Goal: Download file/media

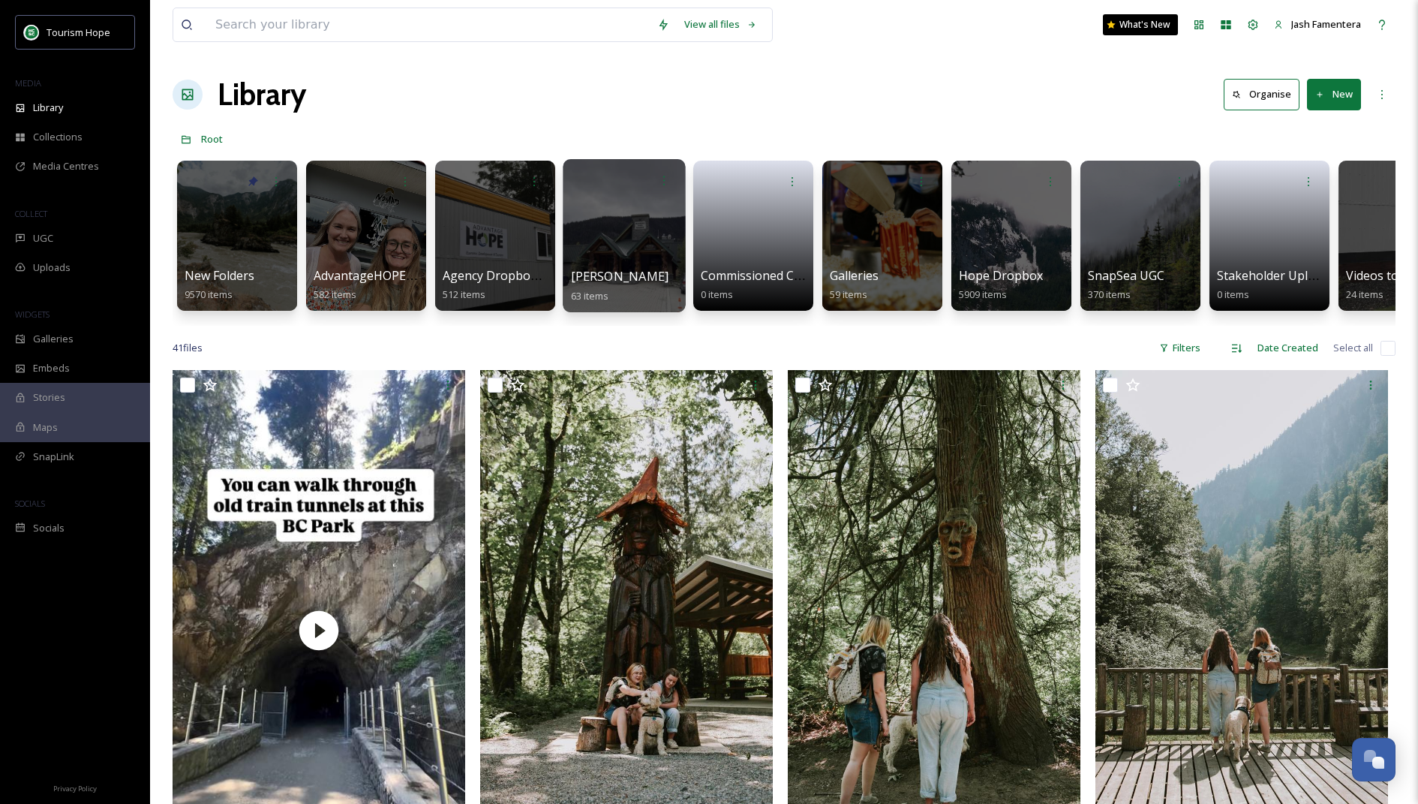
click at [629, 242] on div at bounding box center [624, 235] width 122 height 153
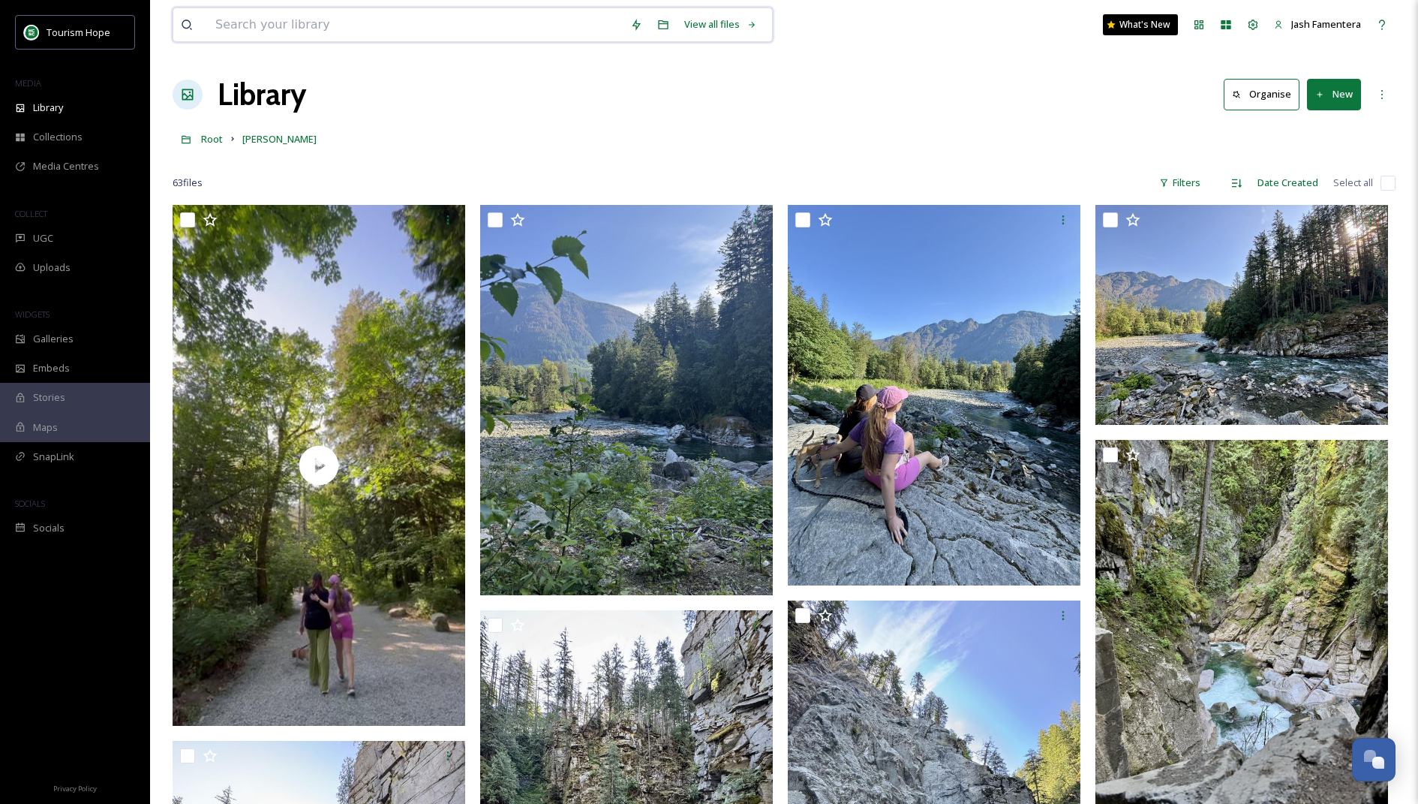
click at [323, 26] on input at bounding box center [415, 24] width 415 height 33
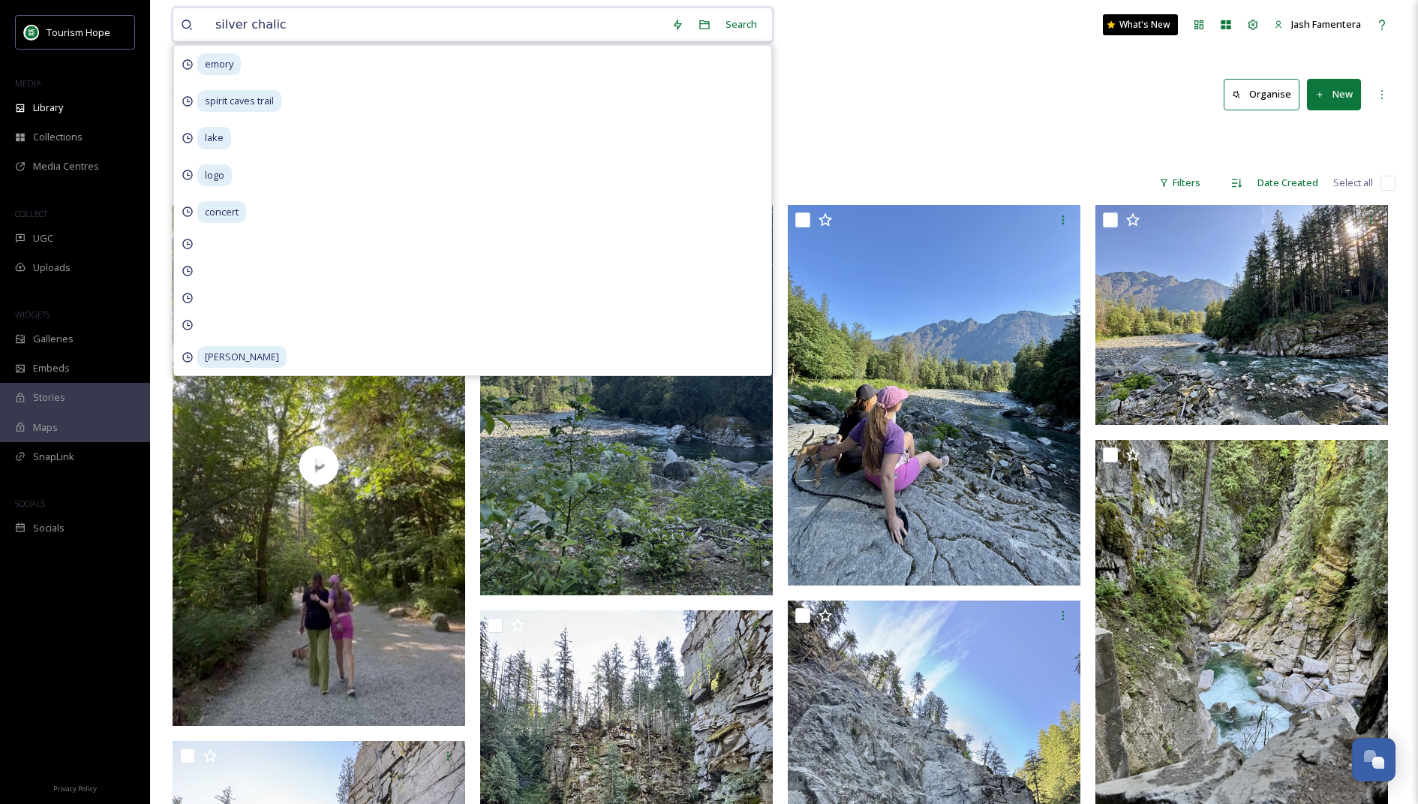
type input "silver chalice"
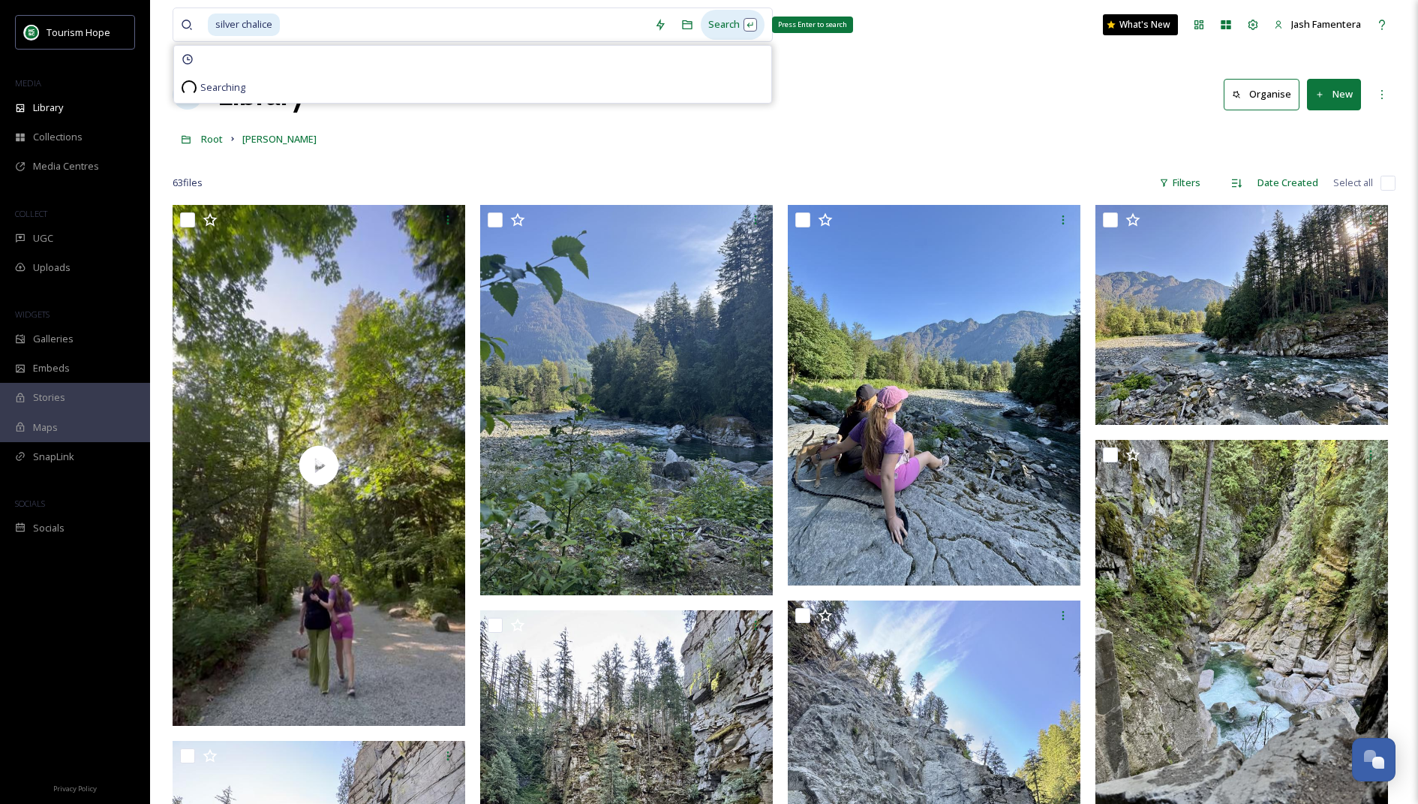
click at [714, 31] on div "Search Press Enter to search" at bounding box center [733, 24] width 64 height 29
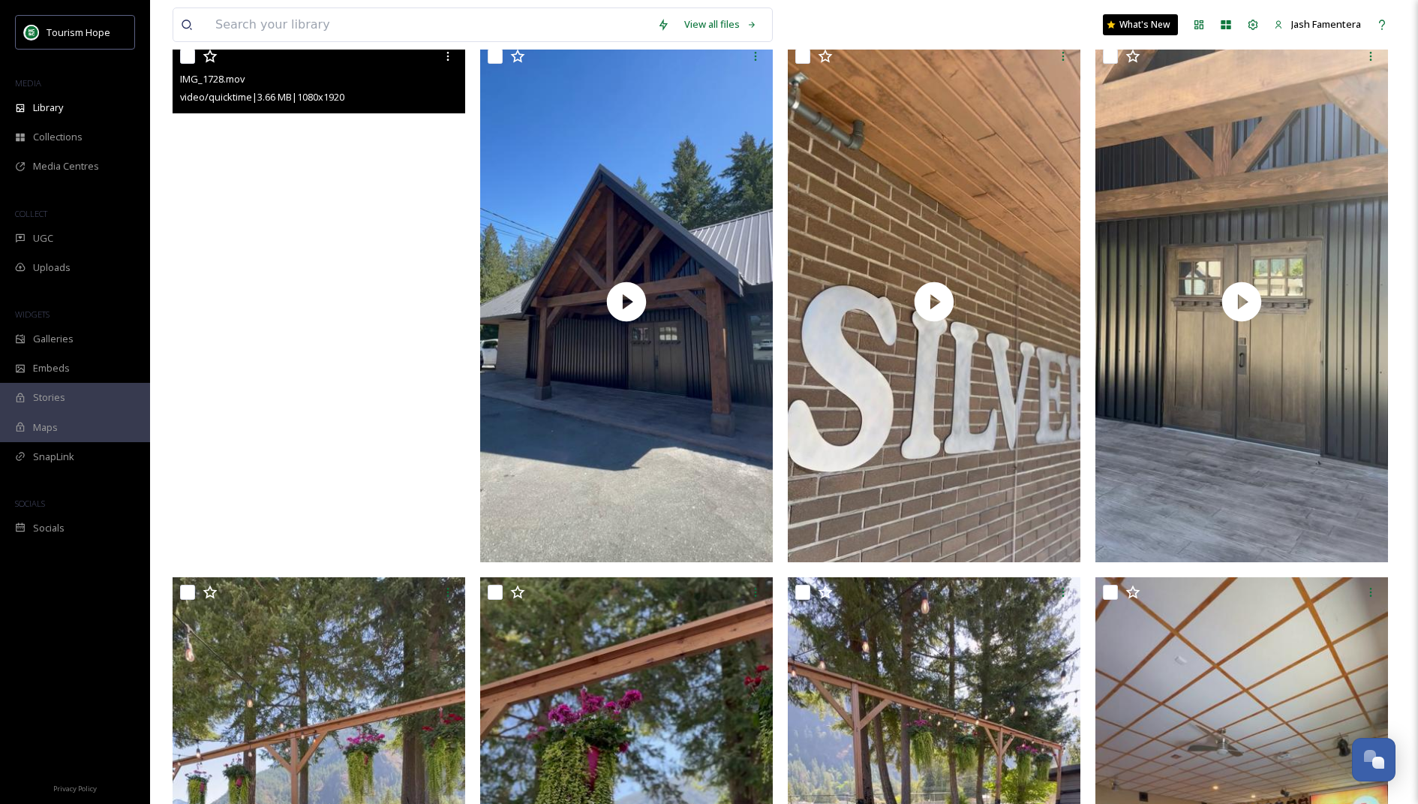
scroll to position [287, 0]
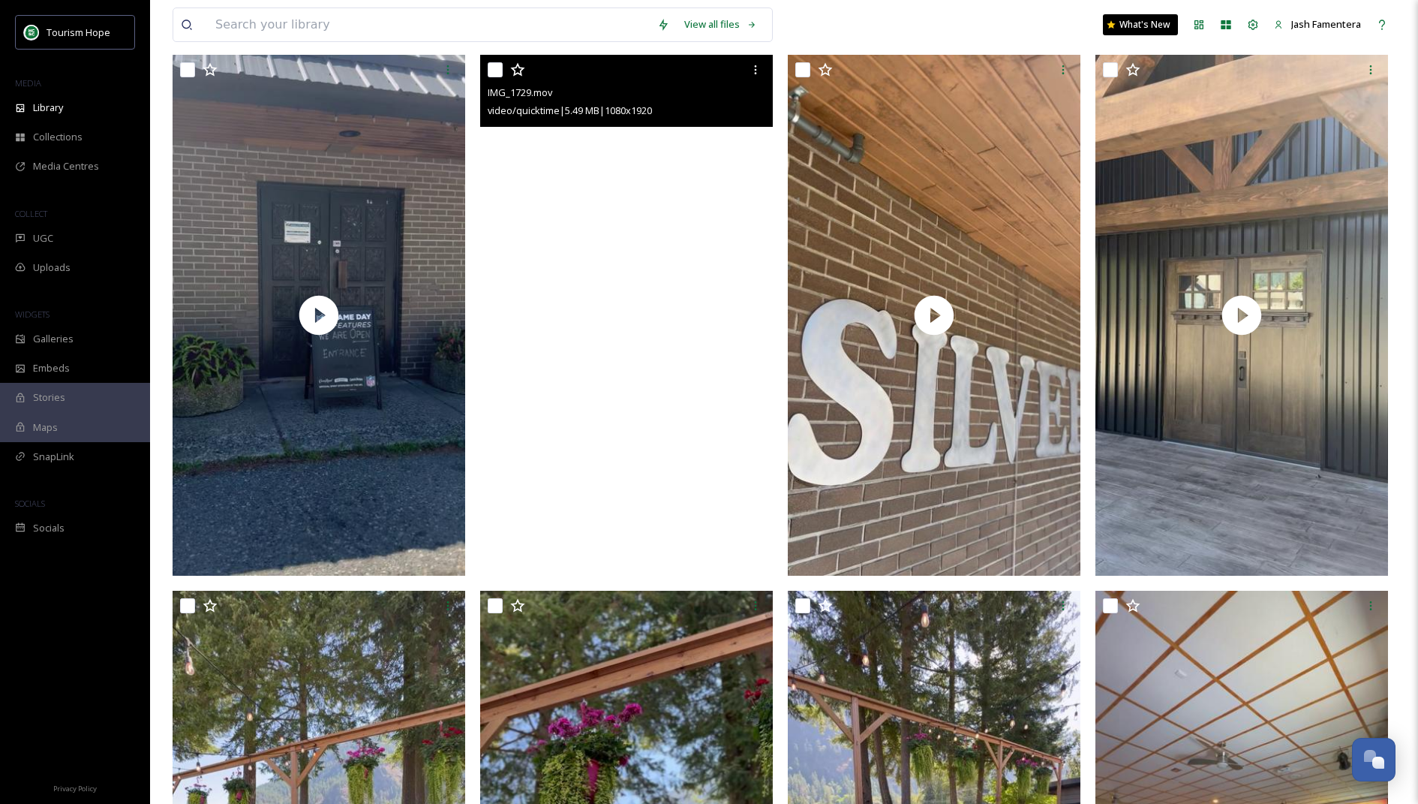
click at [709, 233] on video "IMG_1729.mov" at bounding box center [626, 315] width 293 height 520
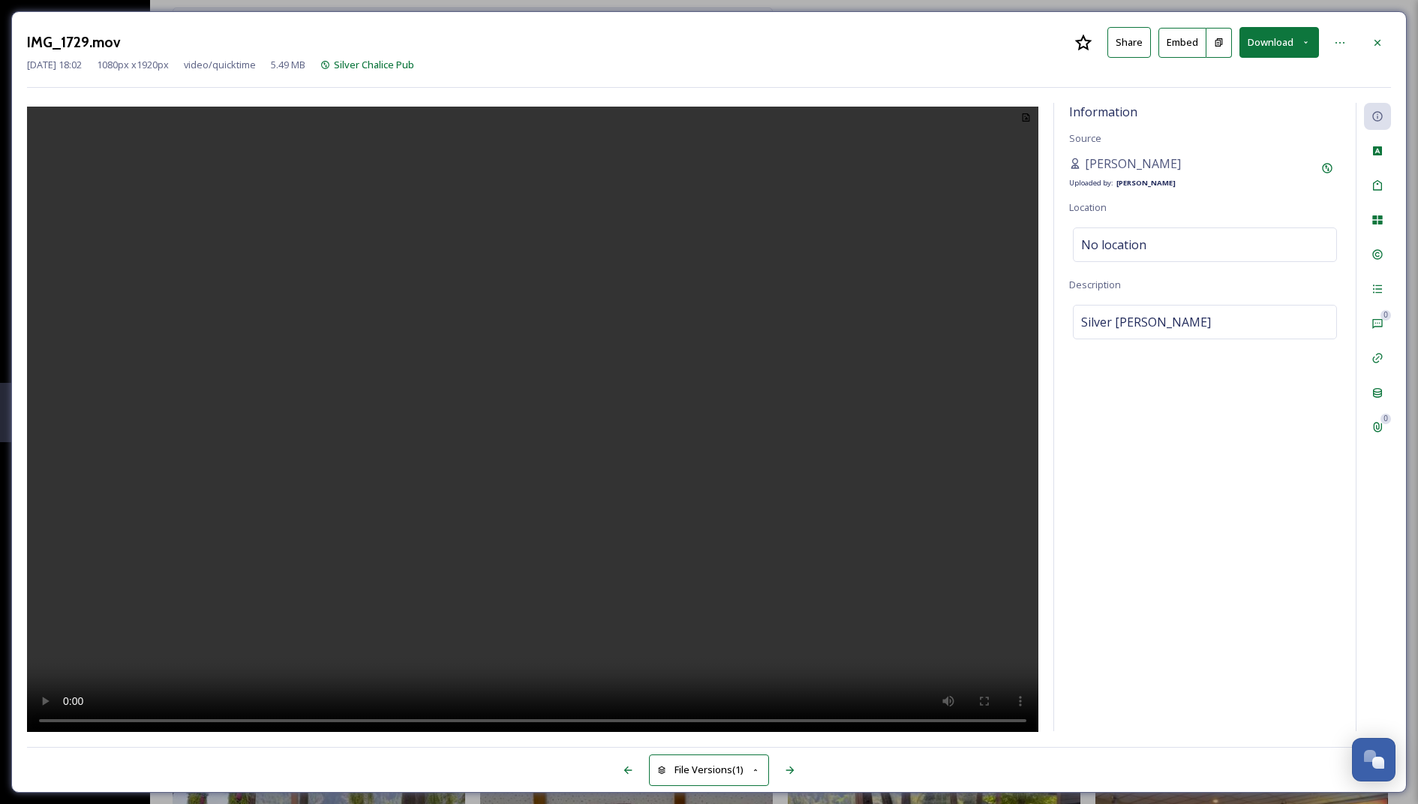
click at [569, 347] on video at bounding box center [532, 422] width 1011 height 630
click at [1392, 44] on div "IMG_1729.mov Share Embed Download [DATE] 18:02 1080 px x 1920 px video/quicktim…" at bounding box center [709, 401] width 1396 height 781
click at [1372, 44] on icon at bounding box center [1378, 43] width 12 height 12
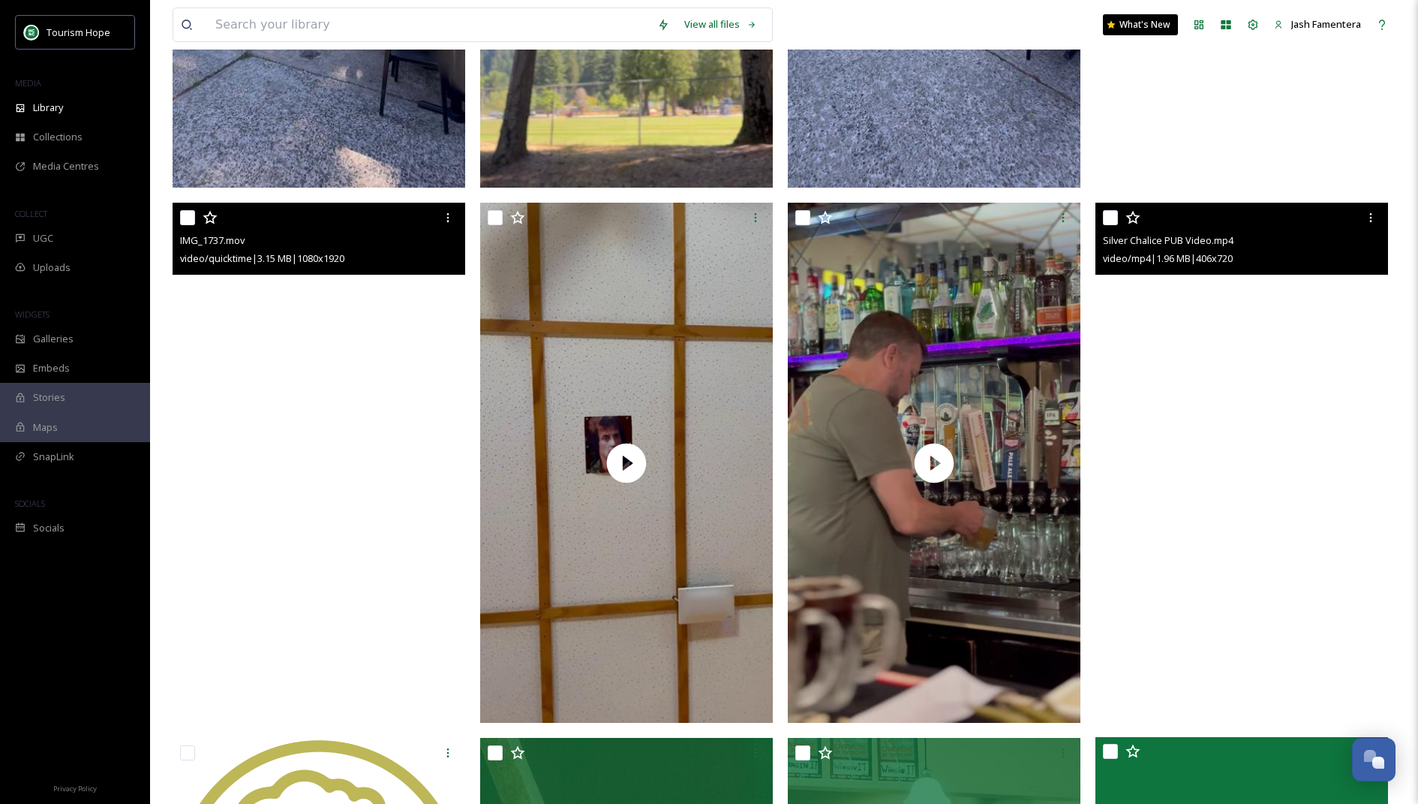
scroll to position [1204, 0]
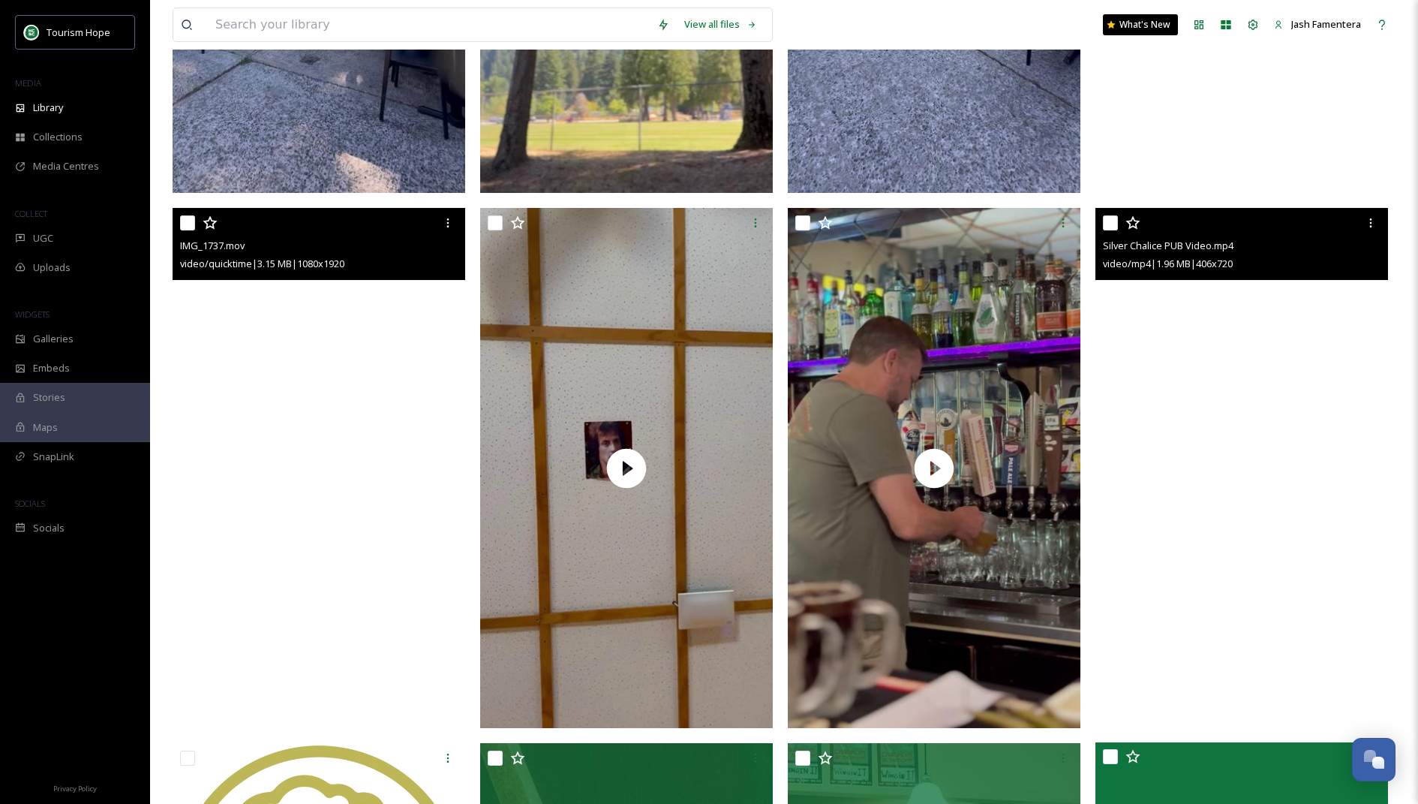
click at [1306, 328] on video "Silver Chalice PUB Video.mp4" at bounding box center [1241, 467] width 293 height 519
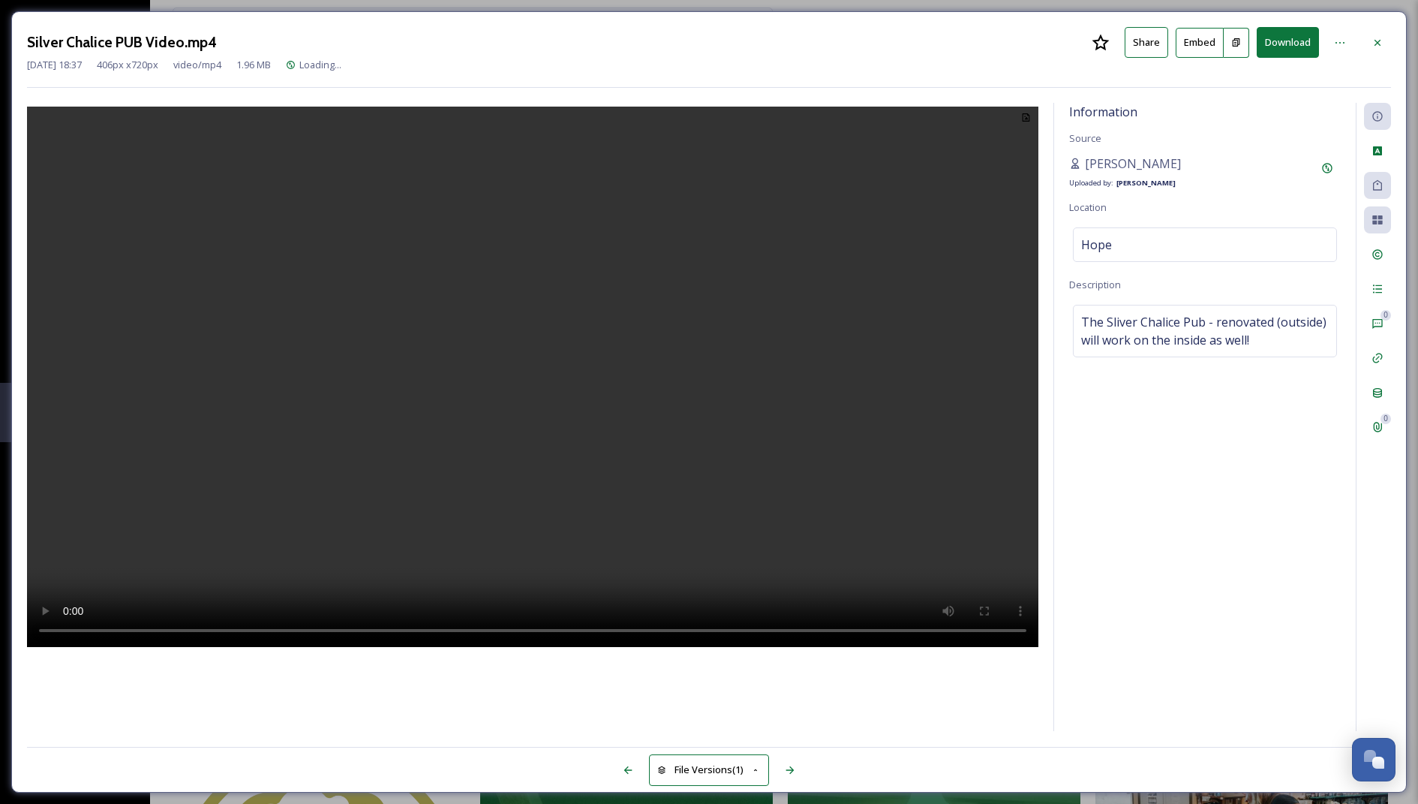
click at [443, 535] on video at bounding box center [532, 377] width 1011 height 540
click at [1374, 48] on div at bounding box center [1377, 42] width 27 height 27
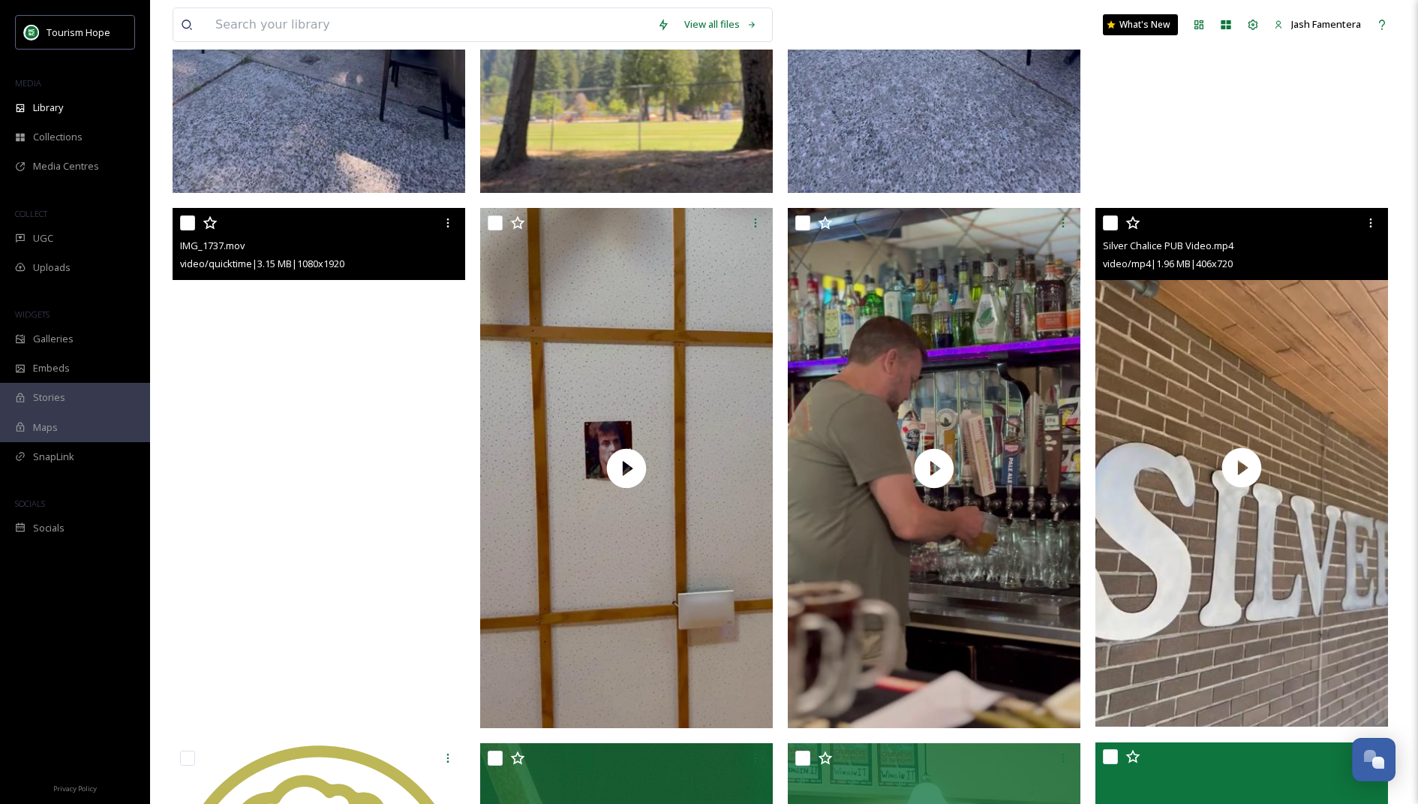
scroll to position [1207, 0]
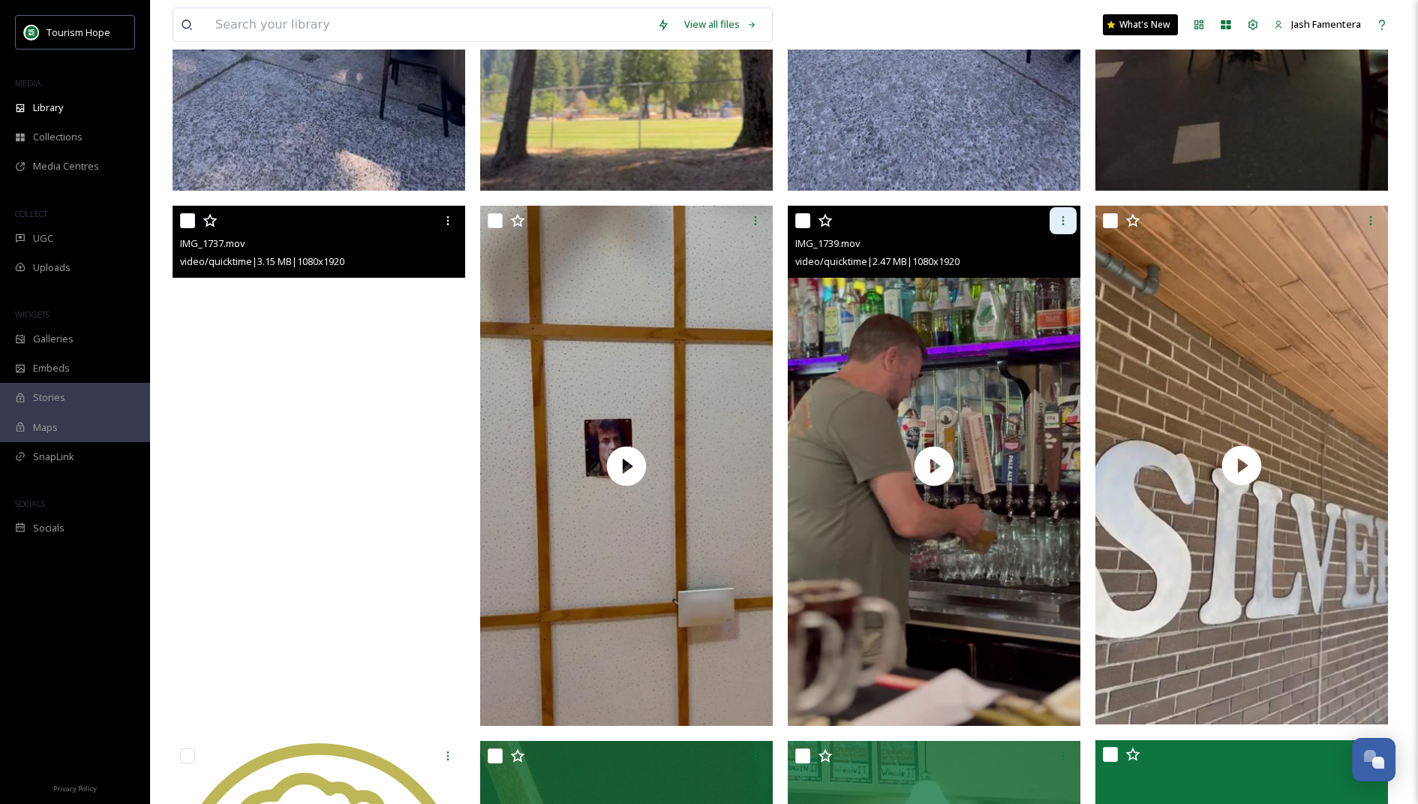
click at [1057, 223] on icon at bounding box center [1063, 221] width 12 height 12
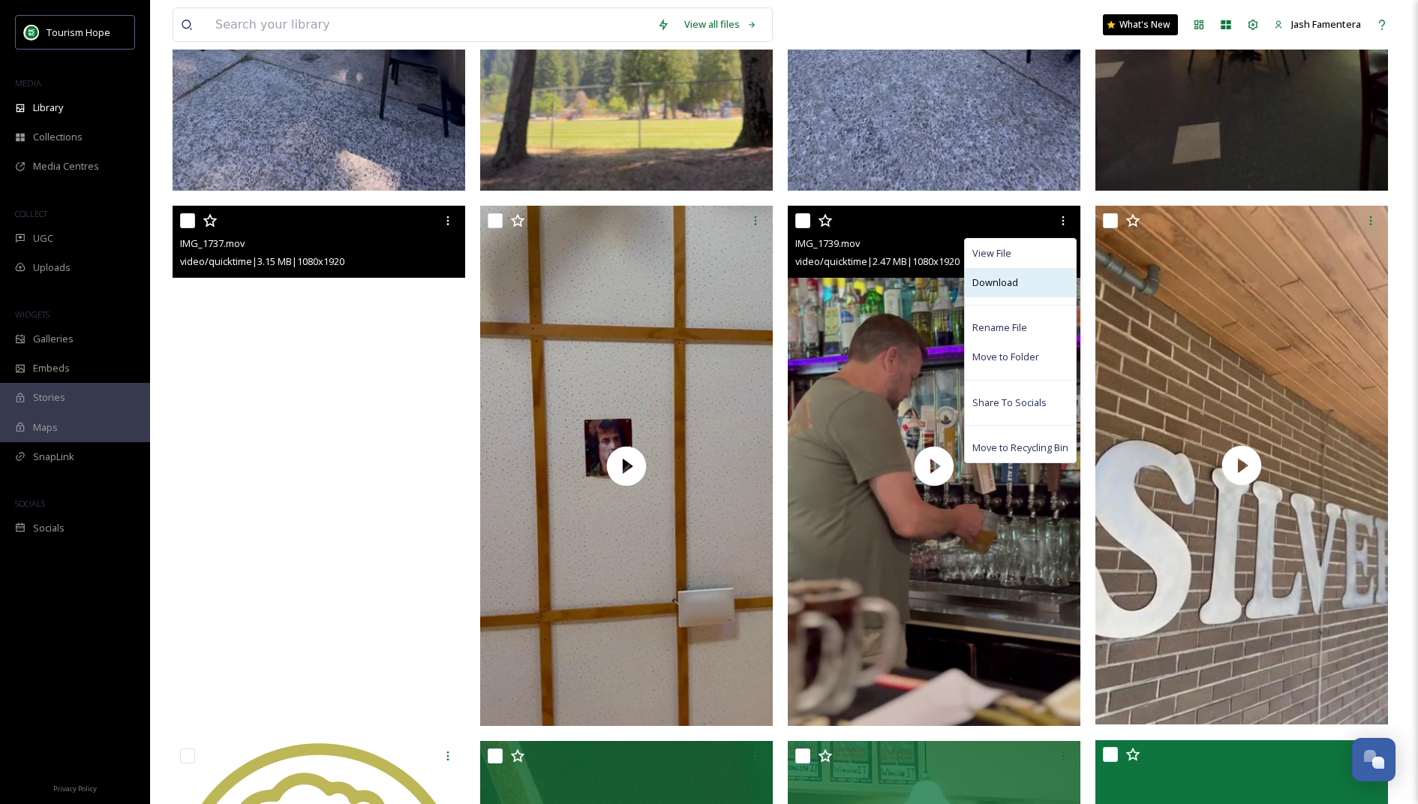
click at [1006, 286] on span "Download" at bounding box center [995, 282] width 46 height 14
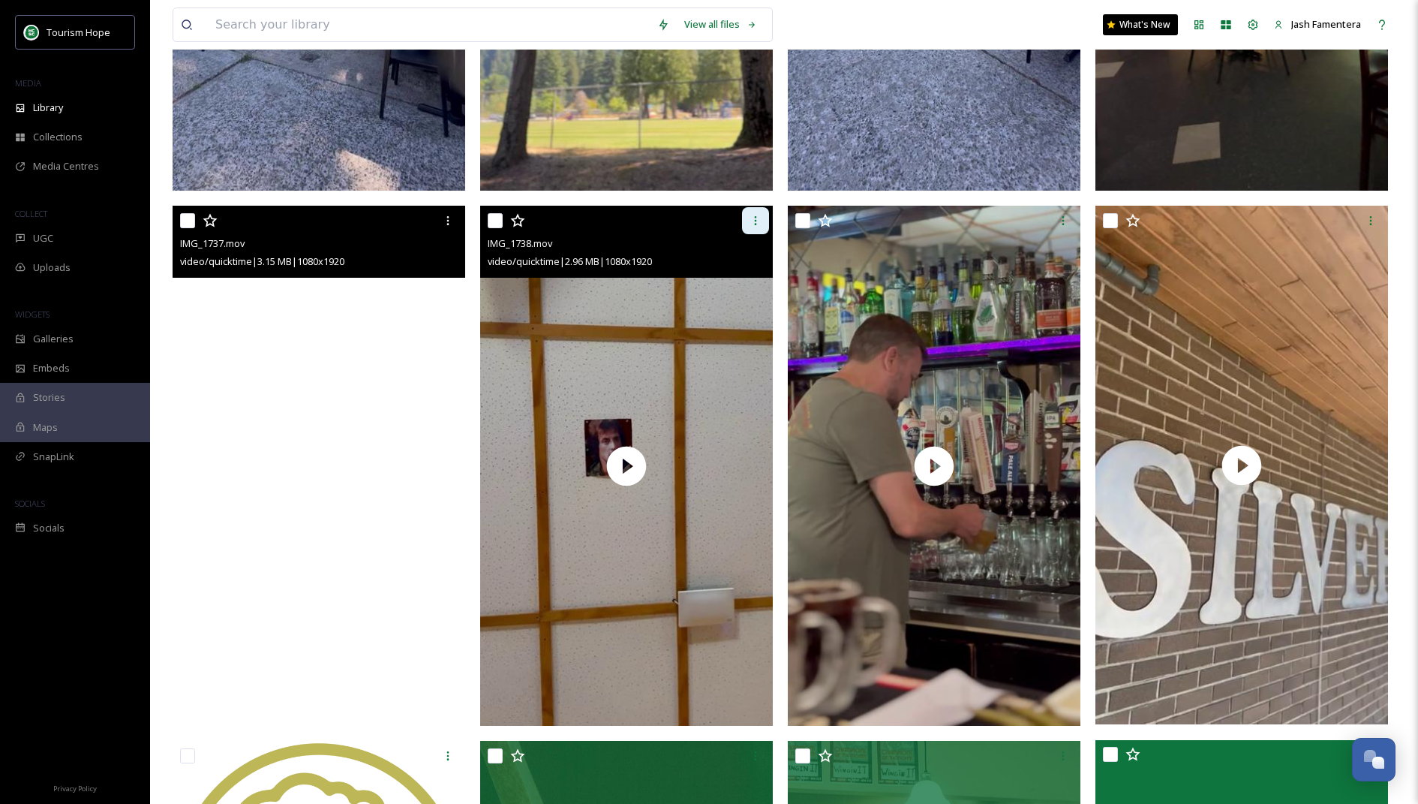
click at [748, 212] on div at bounding box center [755, 220] width 27 height 27
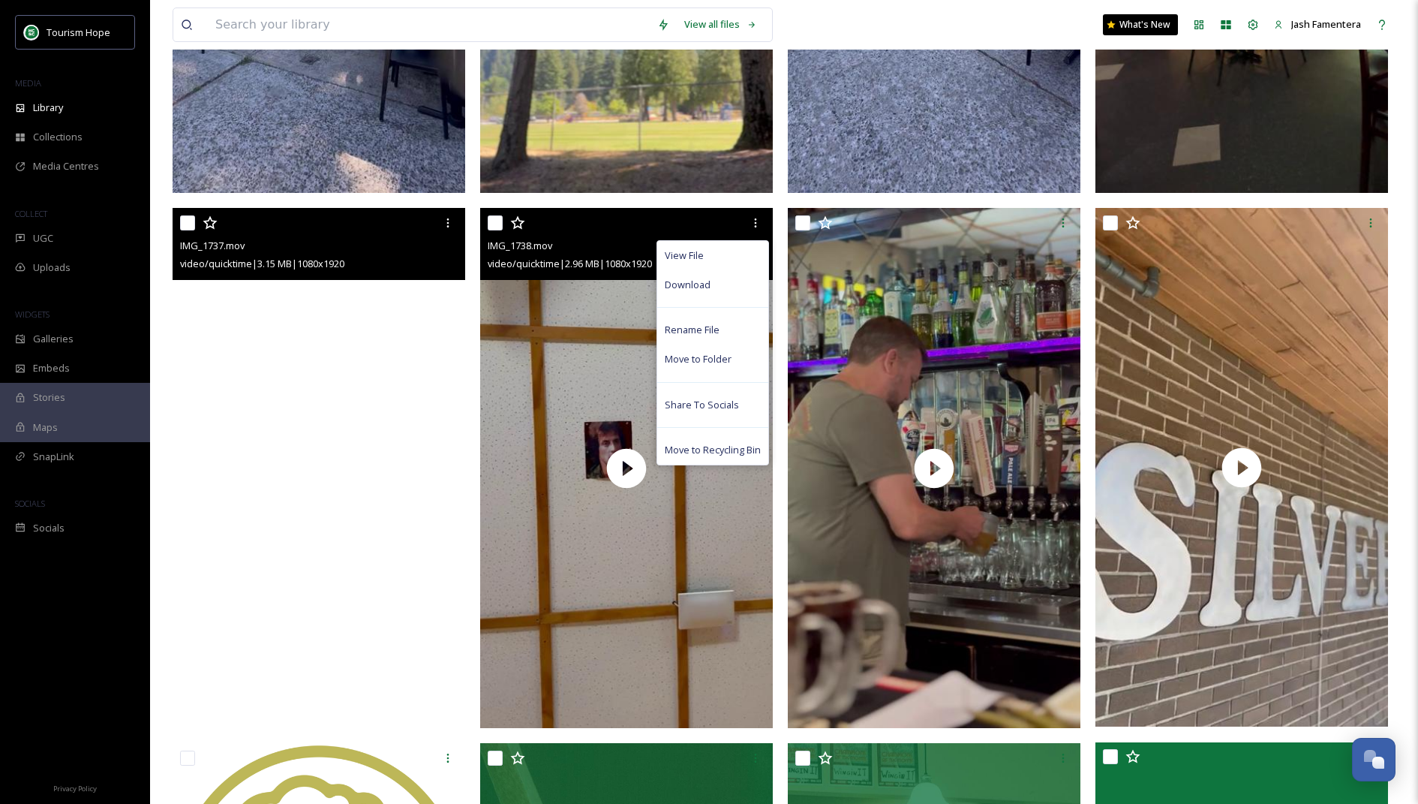
drag, startPoint x: 731, startPoint y: 275, endPoint x: 694, endPoint y: 278, distance: 36.9
click at [731, 275] on div "Download" at bounding box center [712, 284] width 111 height 29
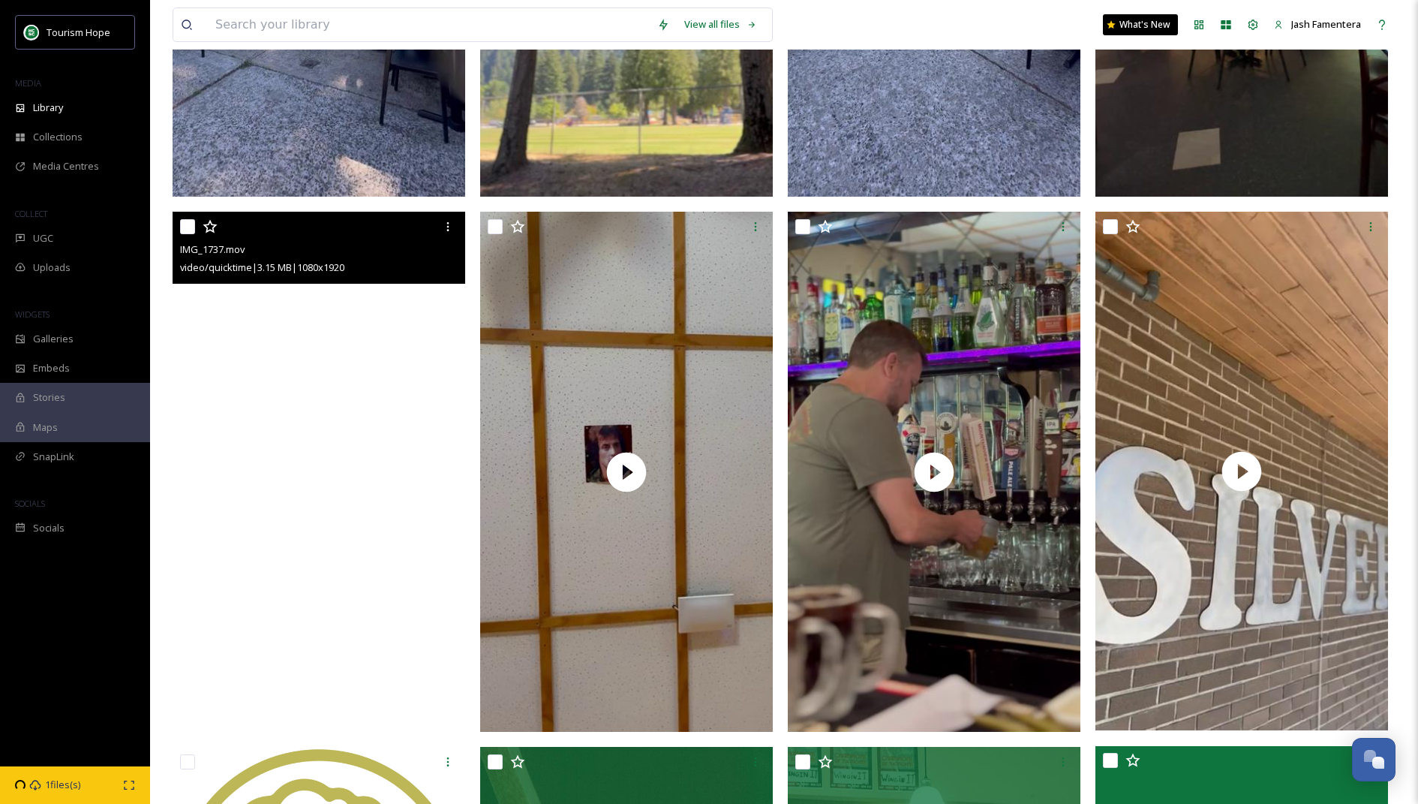
scroll to position [1201, 0]
click at [318, 337] on video "IMG_1737.mov" at bounding box center [319, 471] width 293 height 520
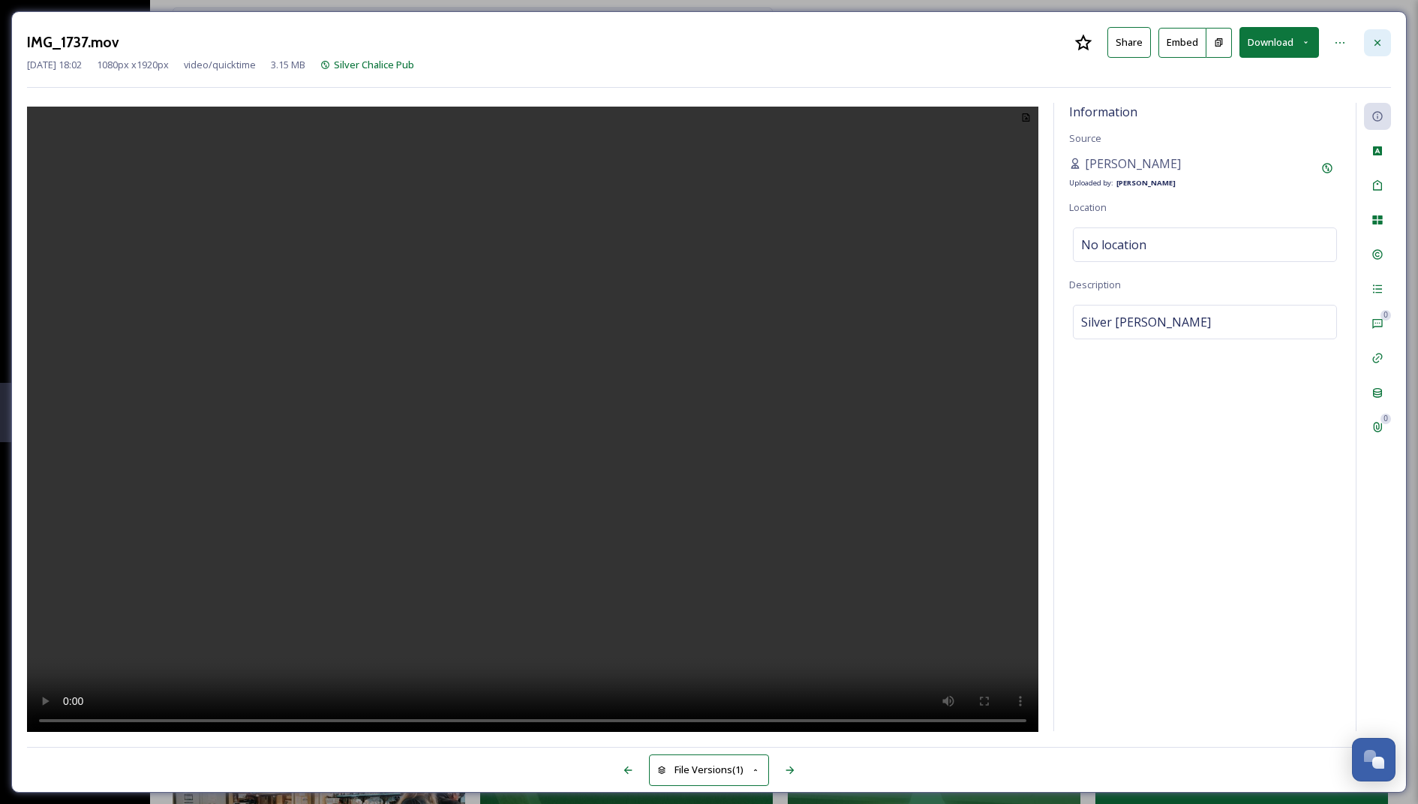
click at [1381, 38] on icon at bounding box center [1378, 43] width 12 height 12
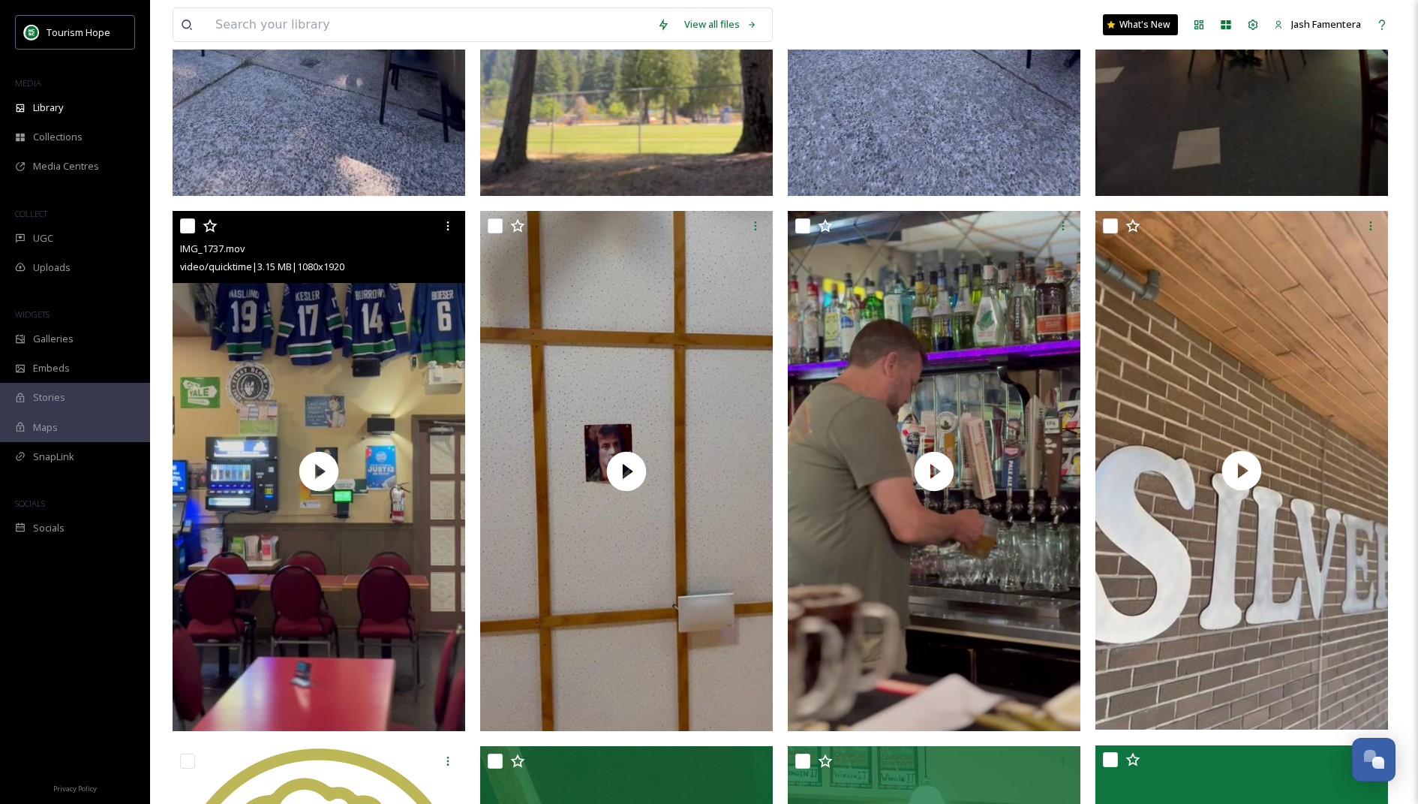
click at [434, 226] on div at bounding box center [320, 225] width 281 height 27
click at [443, 221] on icon at bounding box center [448, 226] width 12 height 12
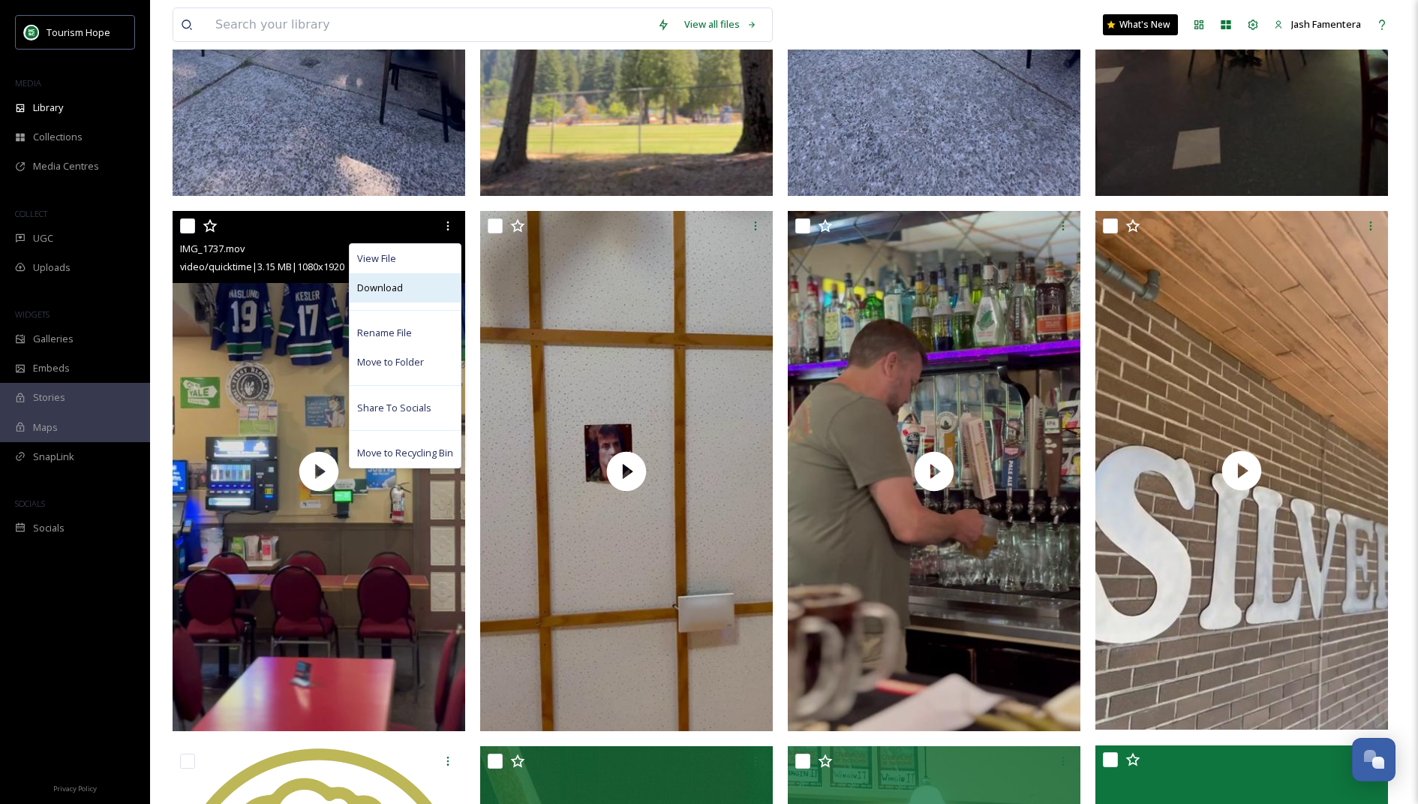
click at [415, 281] on div "Download" at bounding box center [405, 287] width 111 height 29
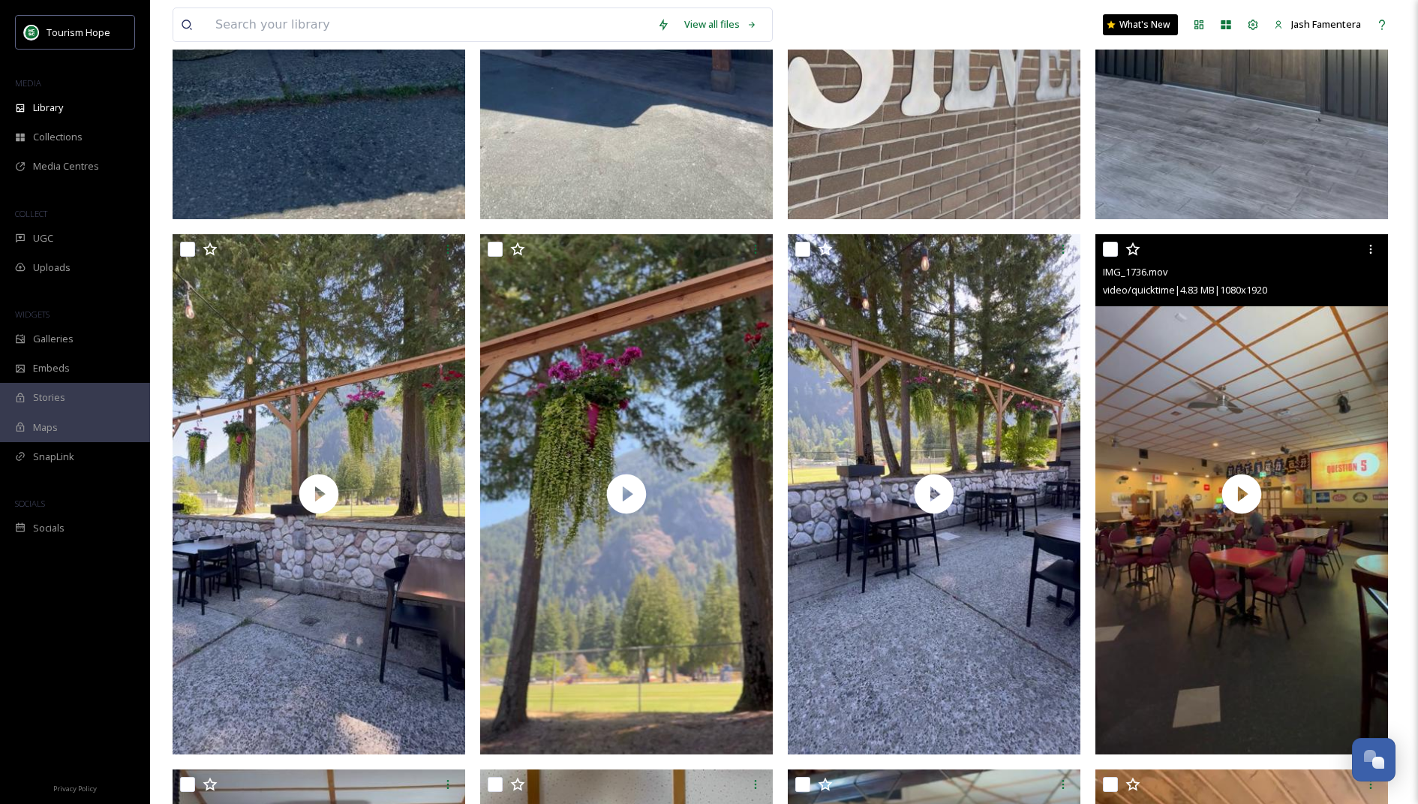
scroll to position [660, 0]
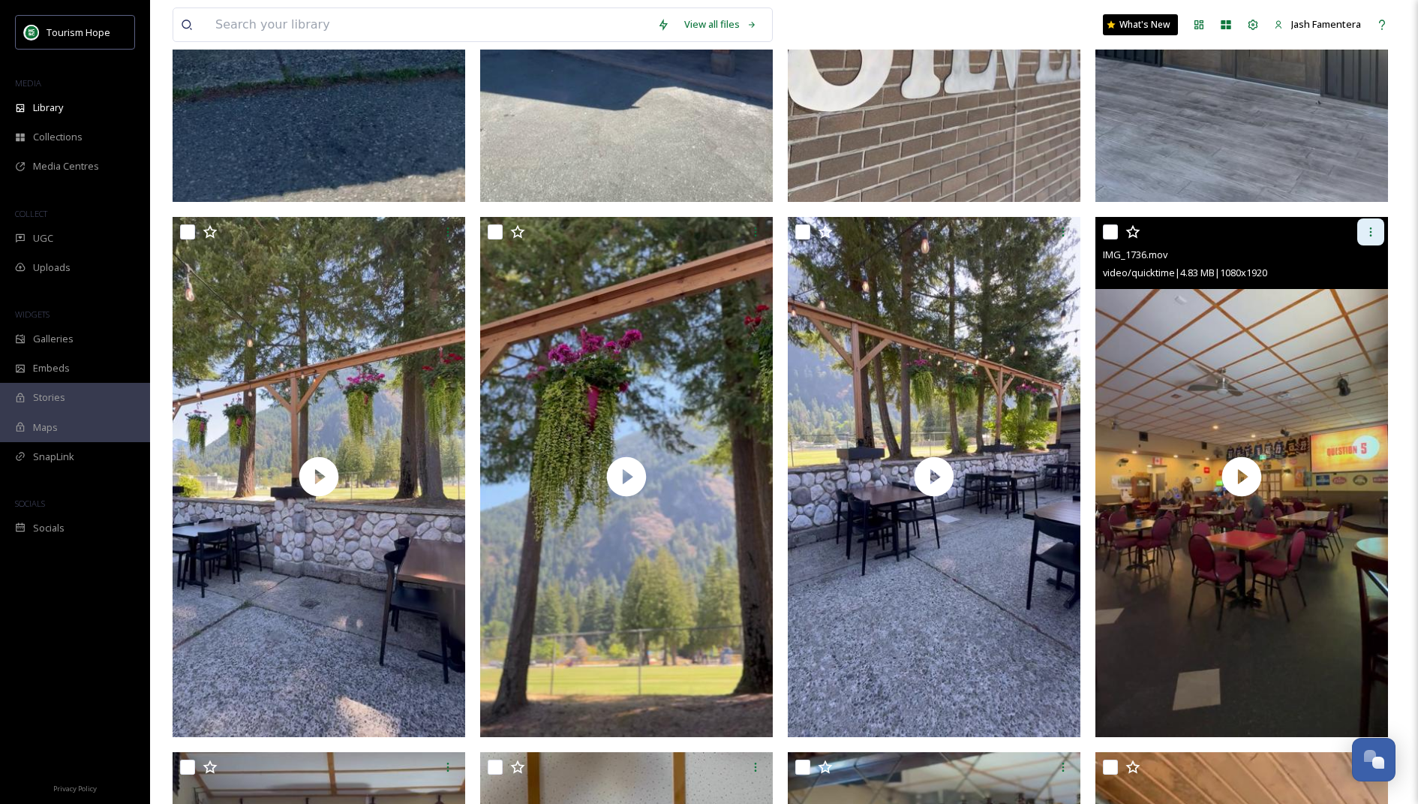
click at [1377, 233] on div at bounding box center [1370, 231] width 27 height 27
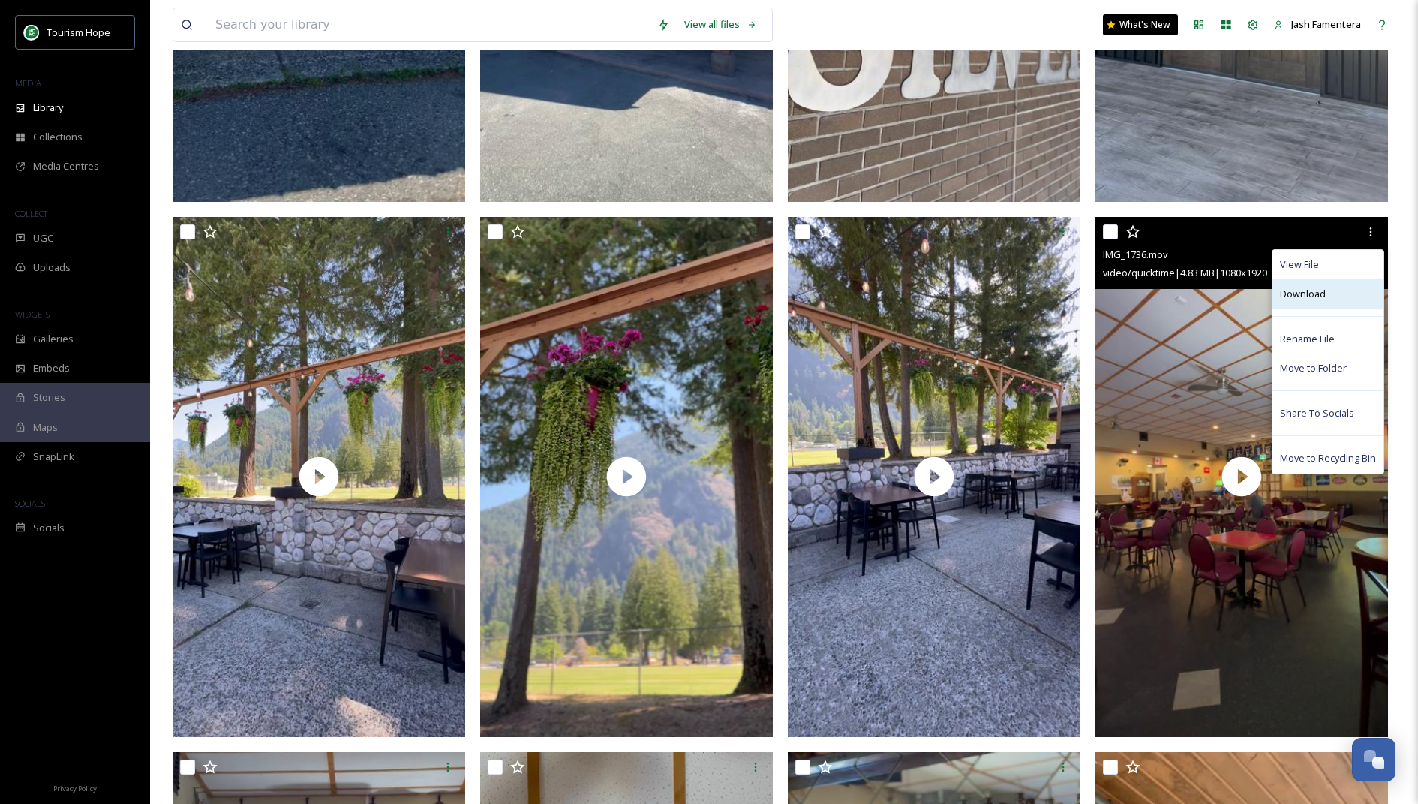
click at [1319, 295] on span "Download" at bounding box center [1303, 294] width 46 height 14
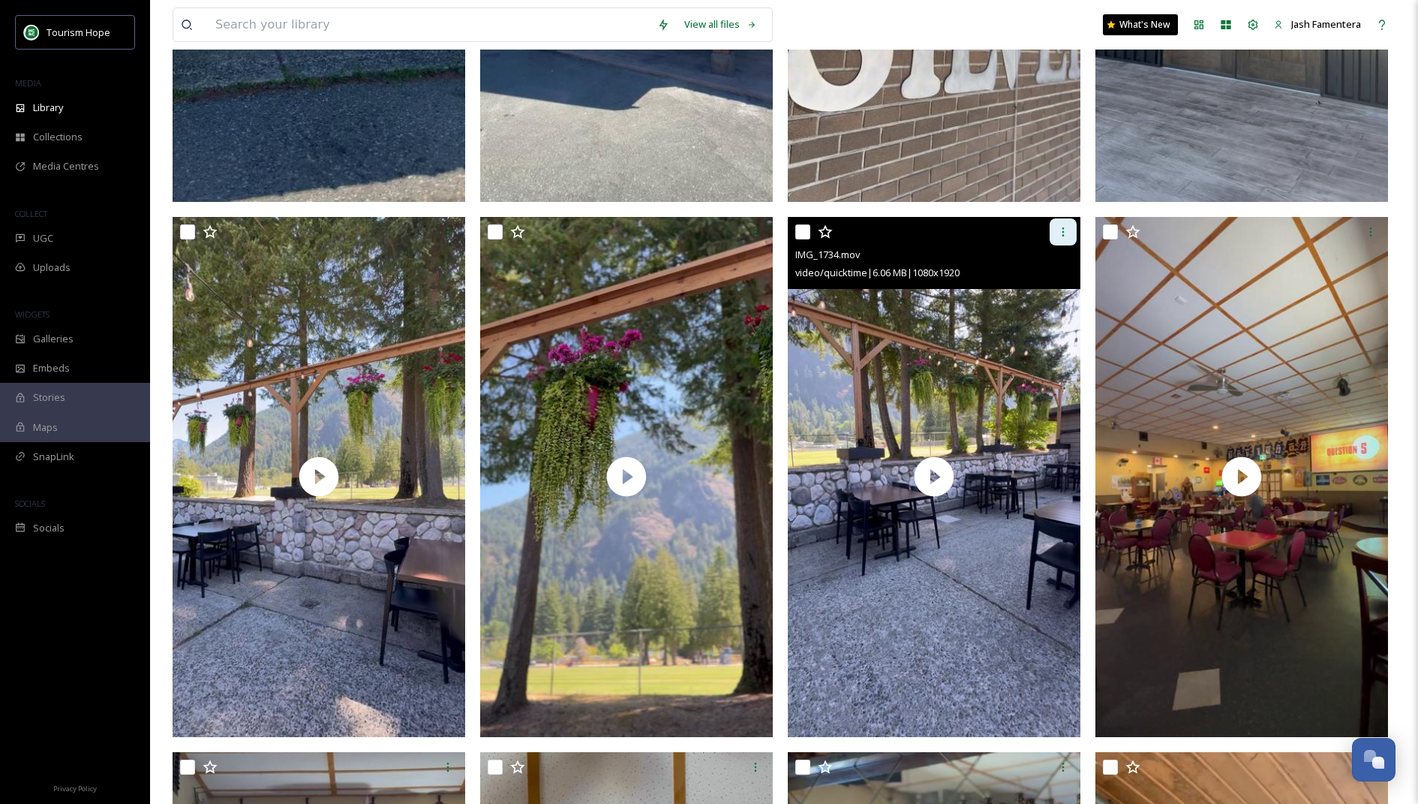
click at [1053, 230] on div at bounding box center [1063, 231] width 27 height 27
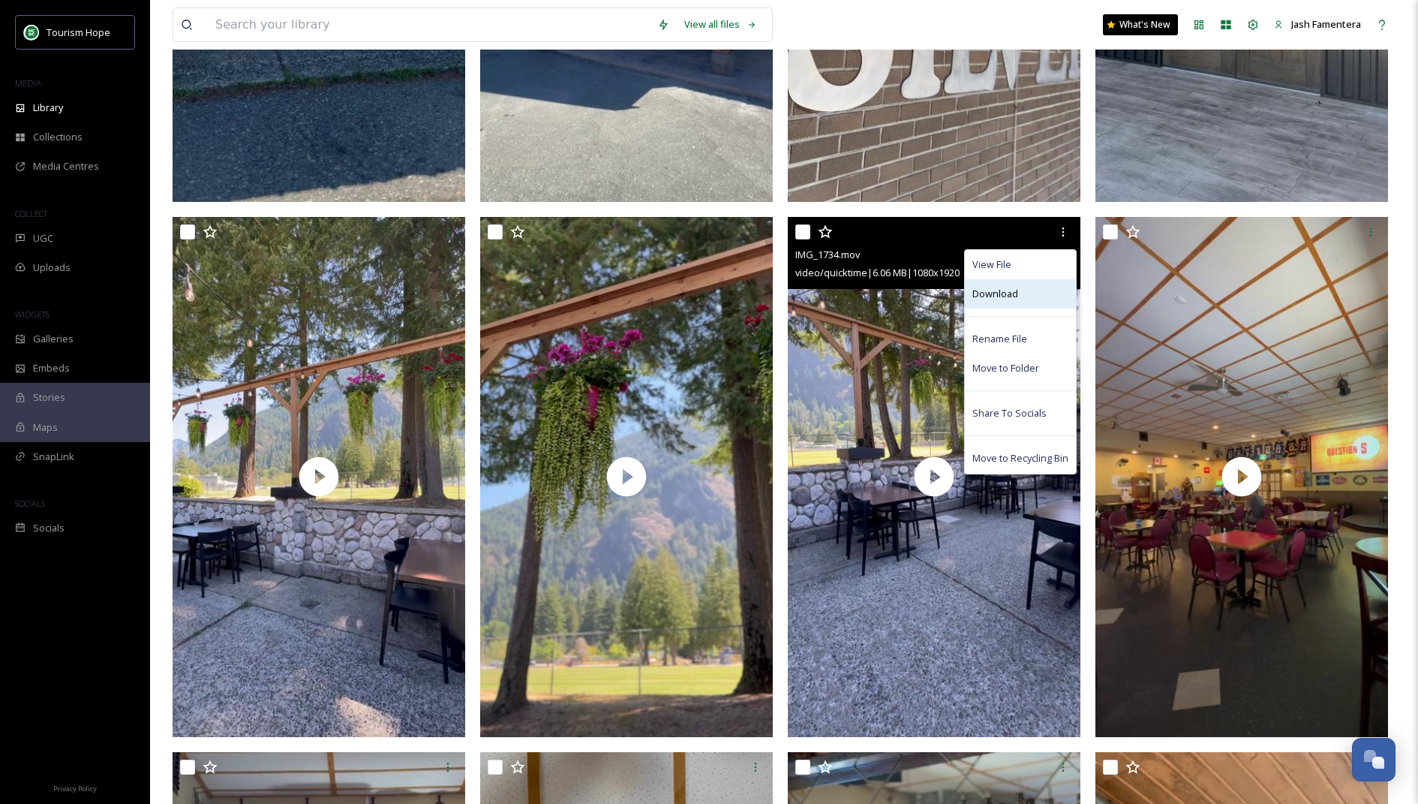
click at [999, 296] on span "Download" at bounding box center [995, 294] width 46 height 14
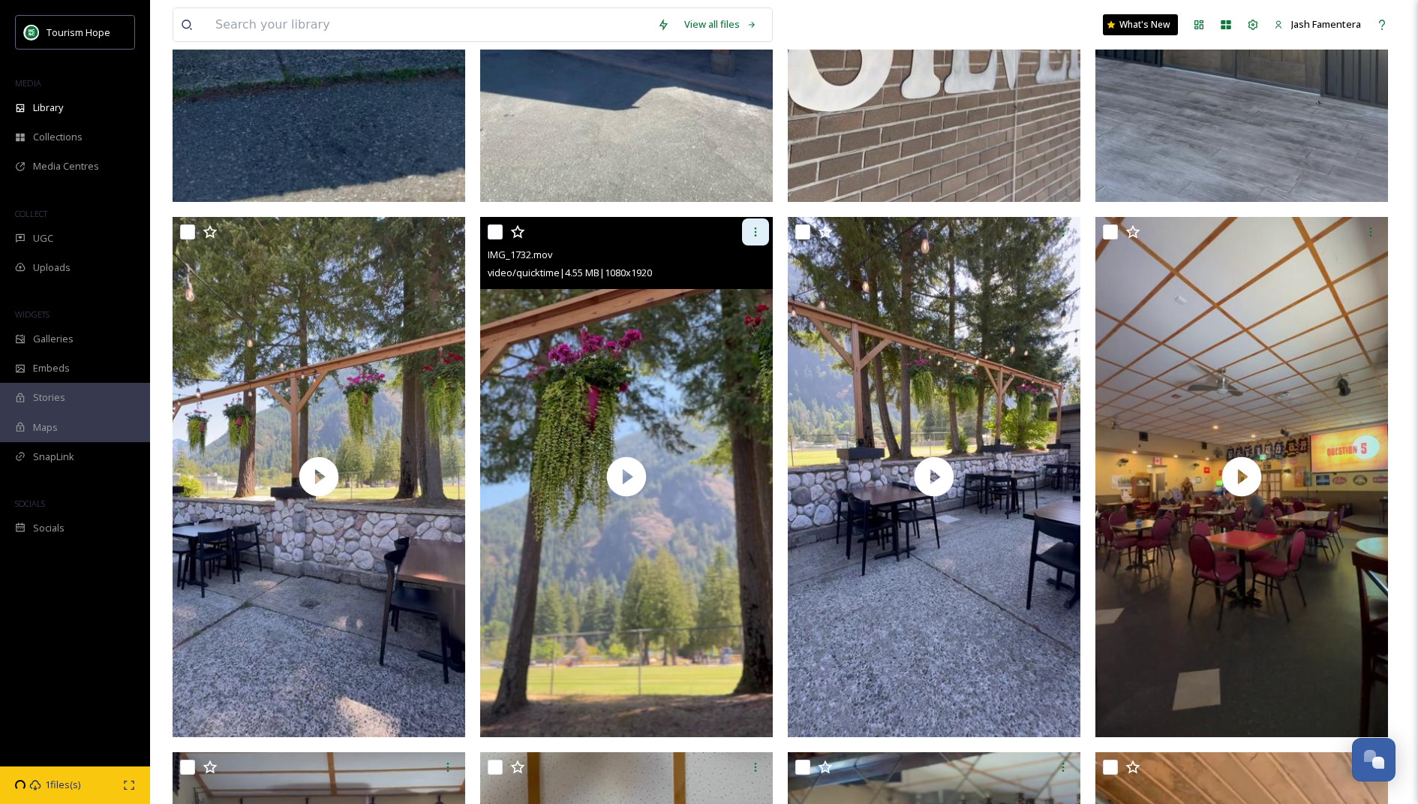
click at [744, 231] on div at bounding box center [755, 231] width 27 height 27
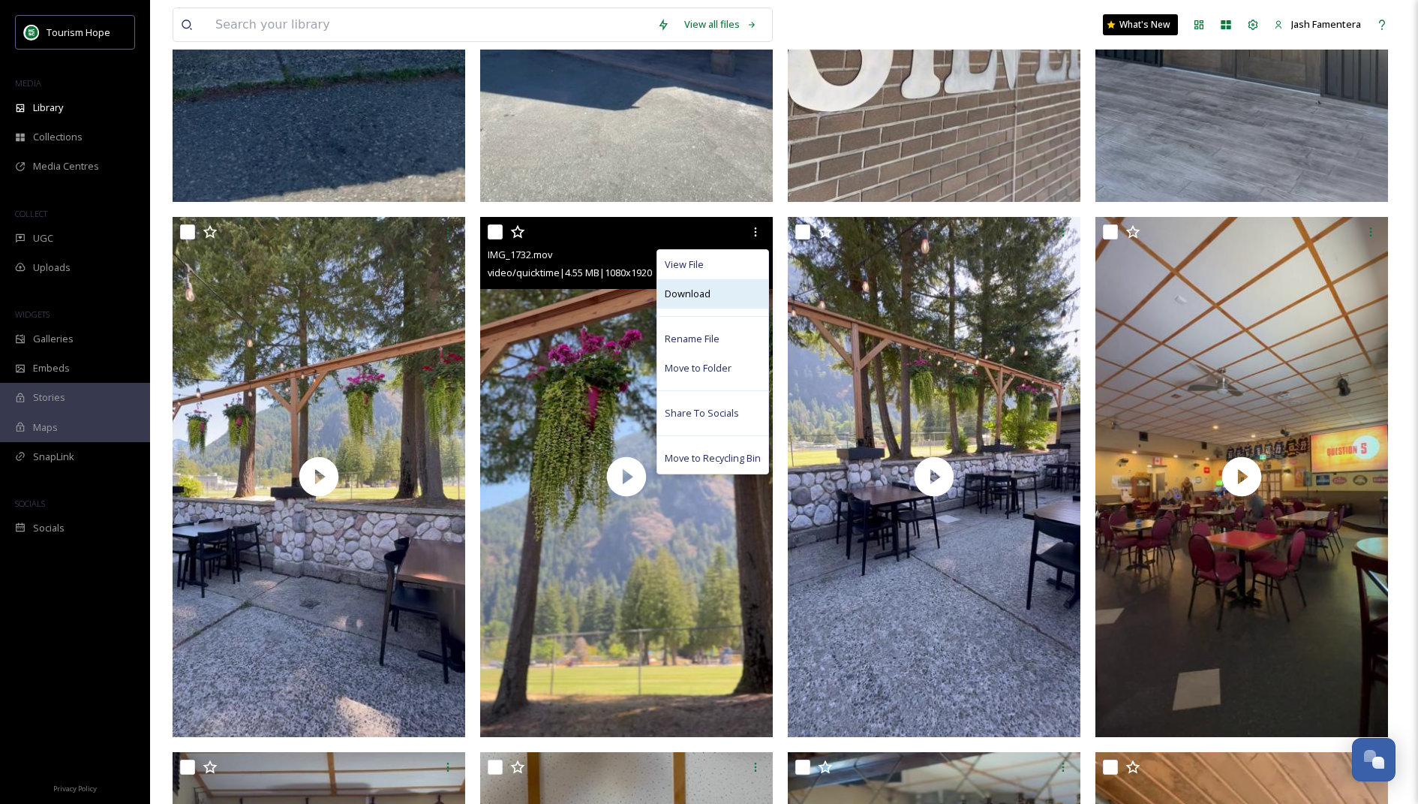
click at [682, 301] on div "Download" at bounding box center [712, 293] width 111 height 29
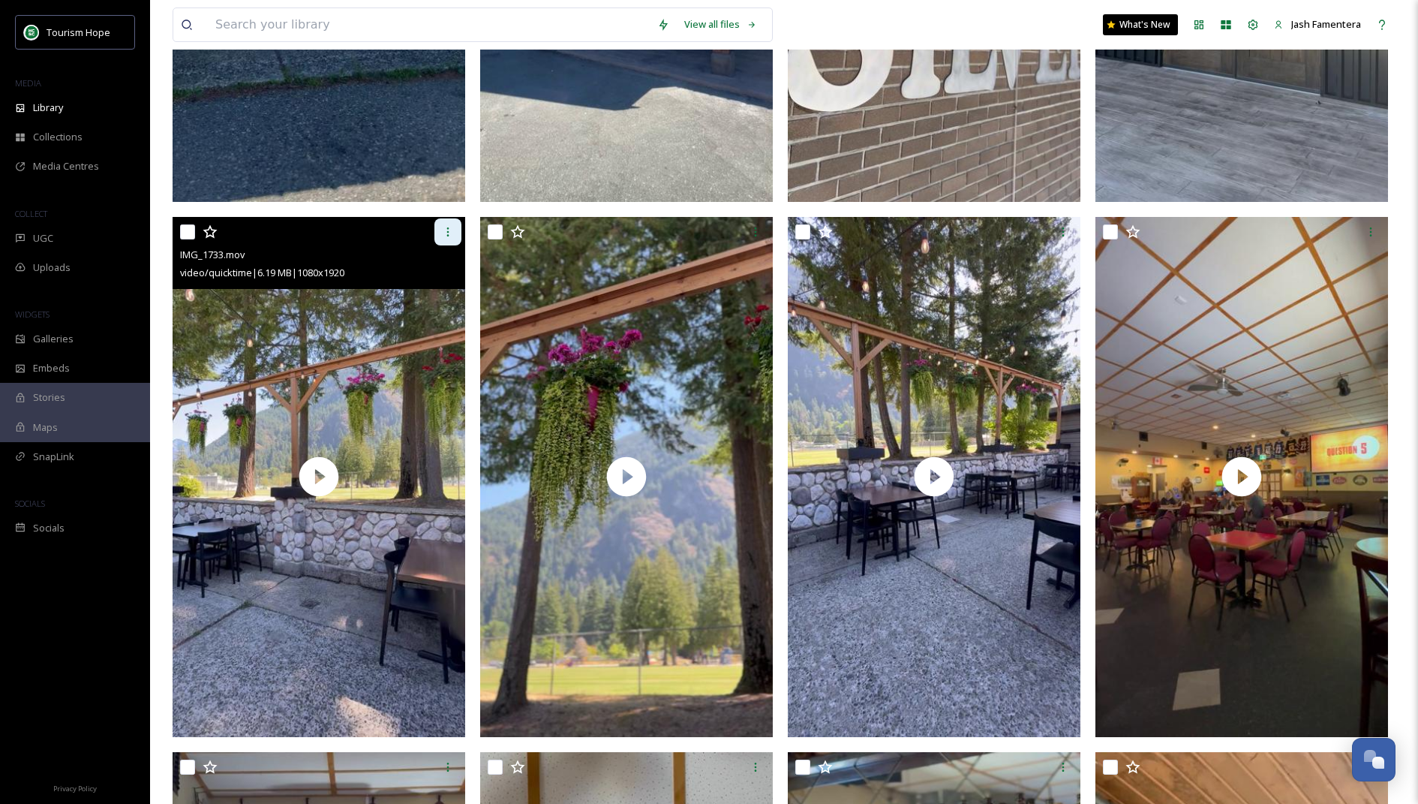
click at [450, 227] on icon at bounding box center [448, 232] width 12 height 12
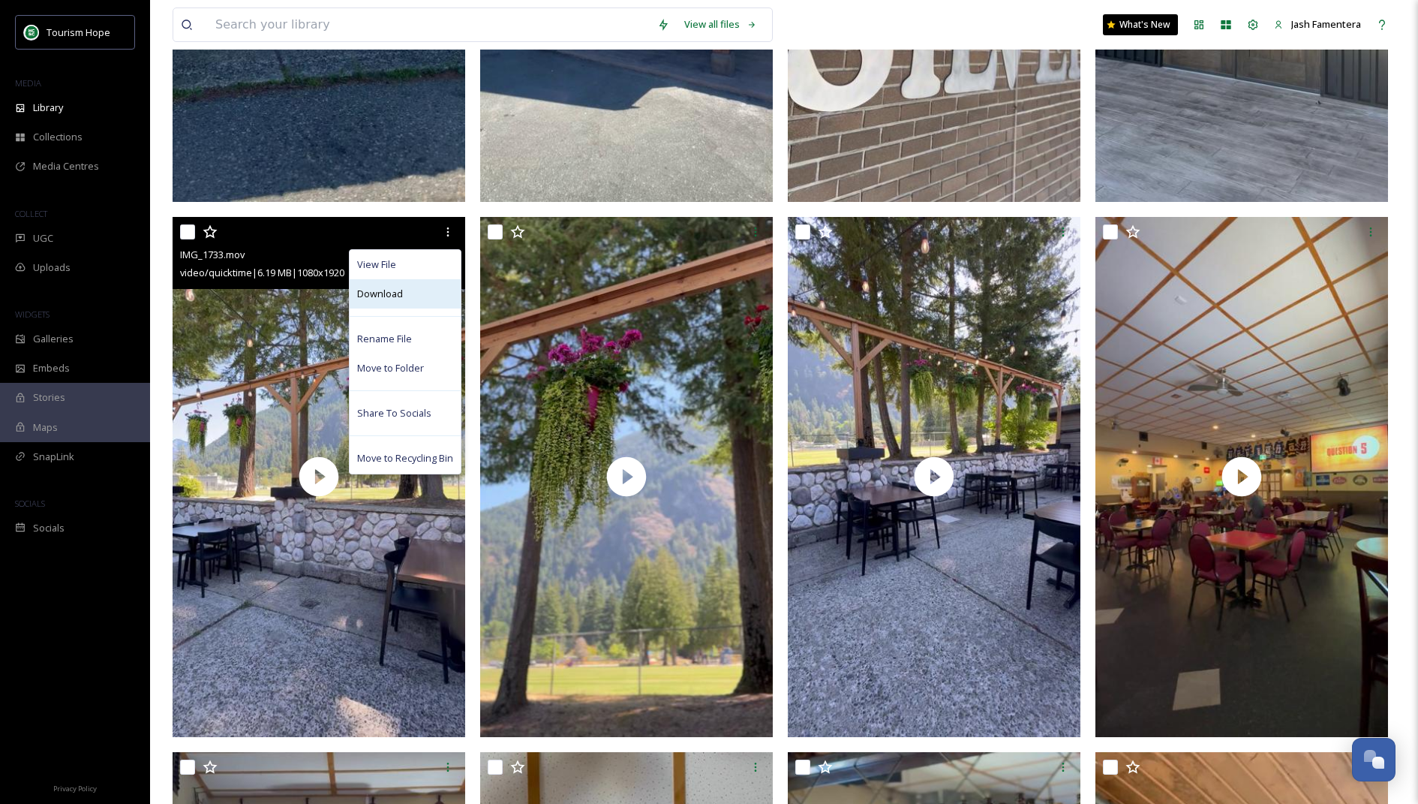
click at [428, 301] on div "Download" at bounding box center [405, 293] width 111 height 29
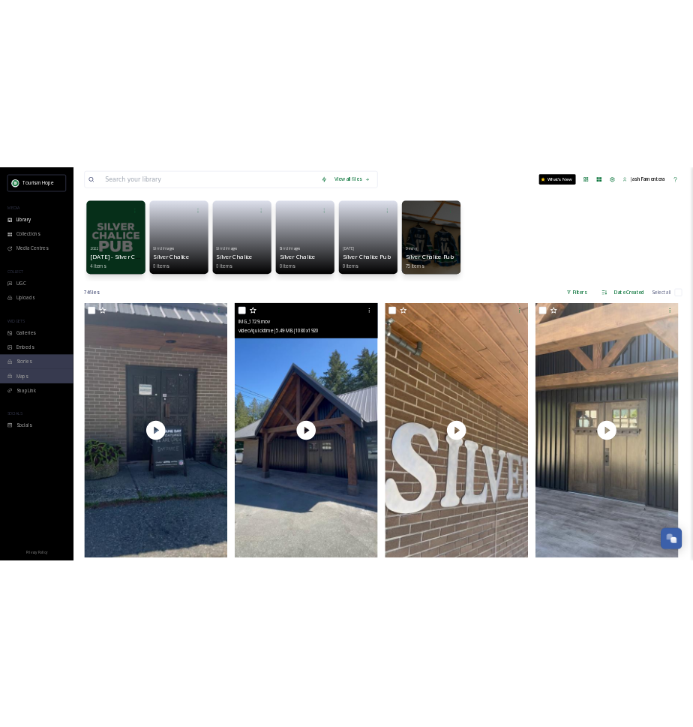
scroll to position [47, 0]
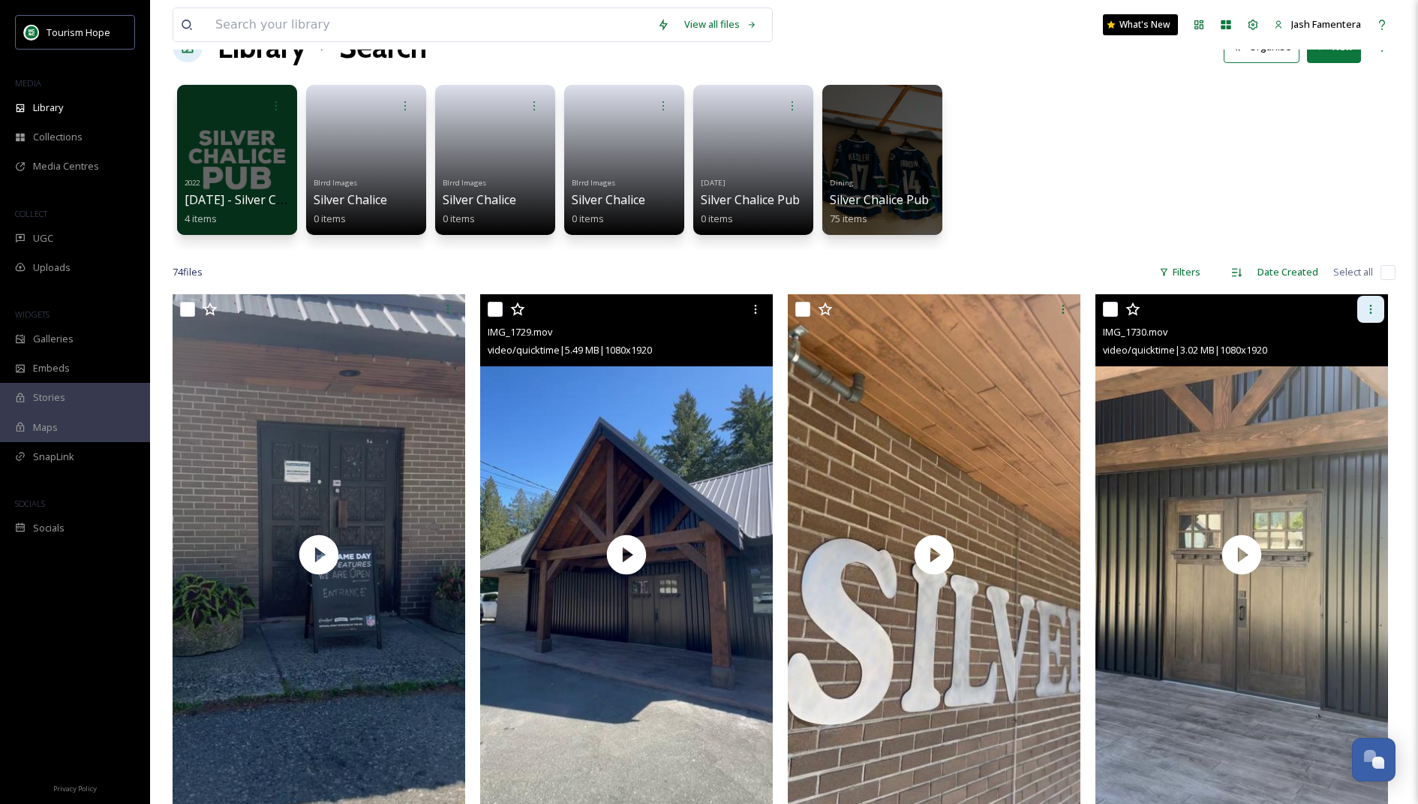
click at [1366, 303] on icon at bounding box center [1371, 309] width 12 height 12
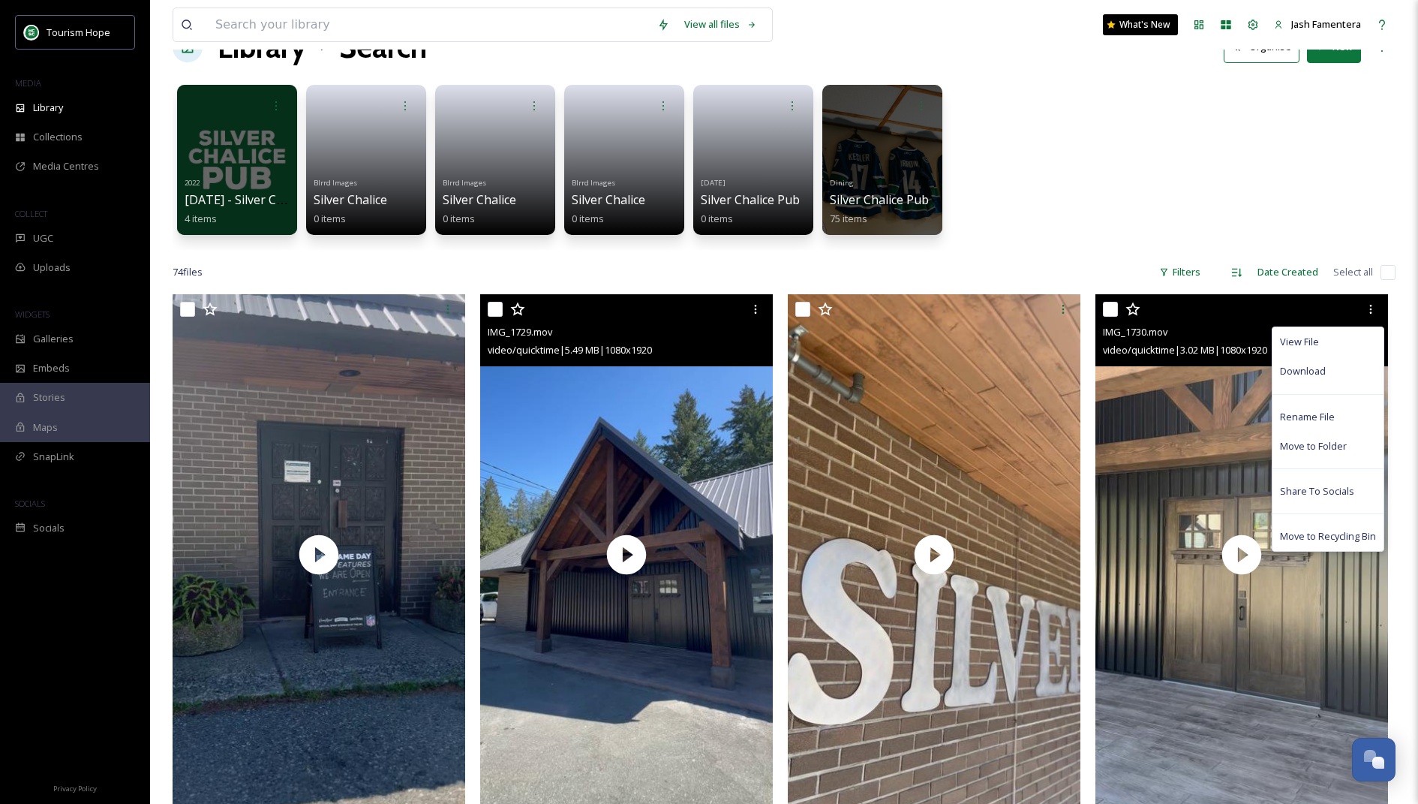
drag, startPoint x: 1298, startPoint y: 380, endPoint x: 1237, endPoint y: 367, distance: 62.1
click at [1298, 380] on div "Download" at bounding box center [1328, 370] width 111 height 29
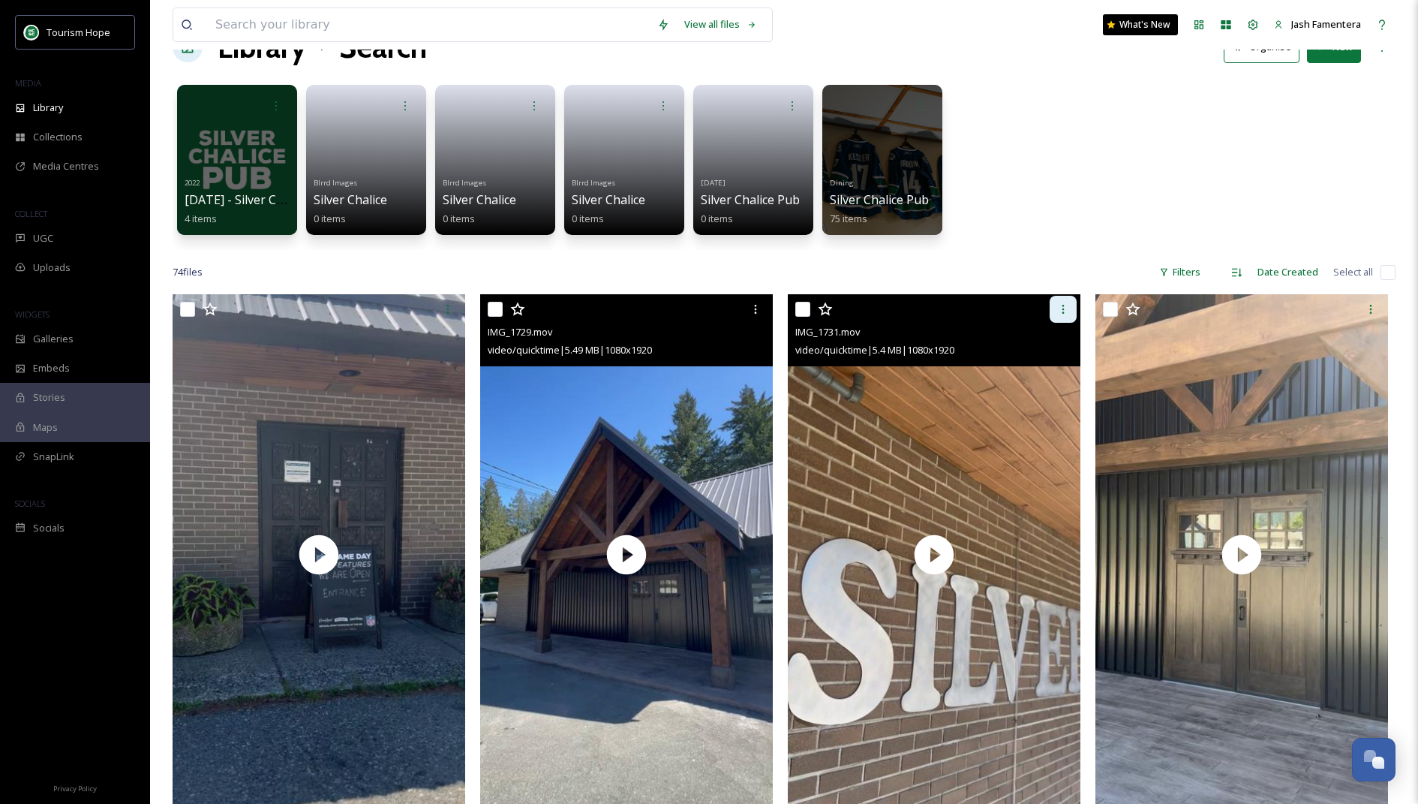
click at [1053, 306] on div at bounding box center [1063, 309] width 27 height 27
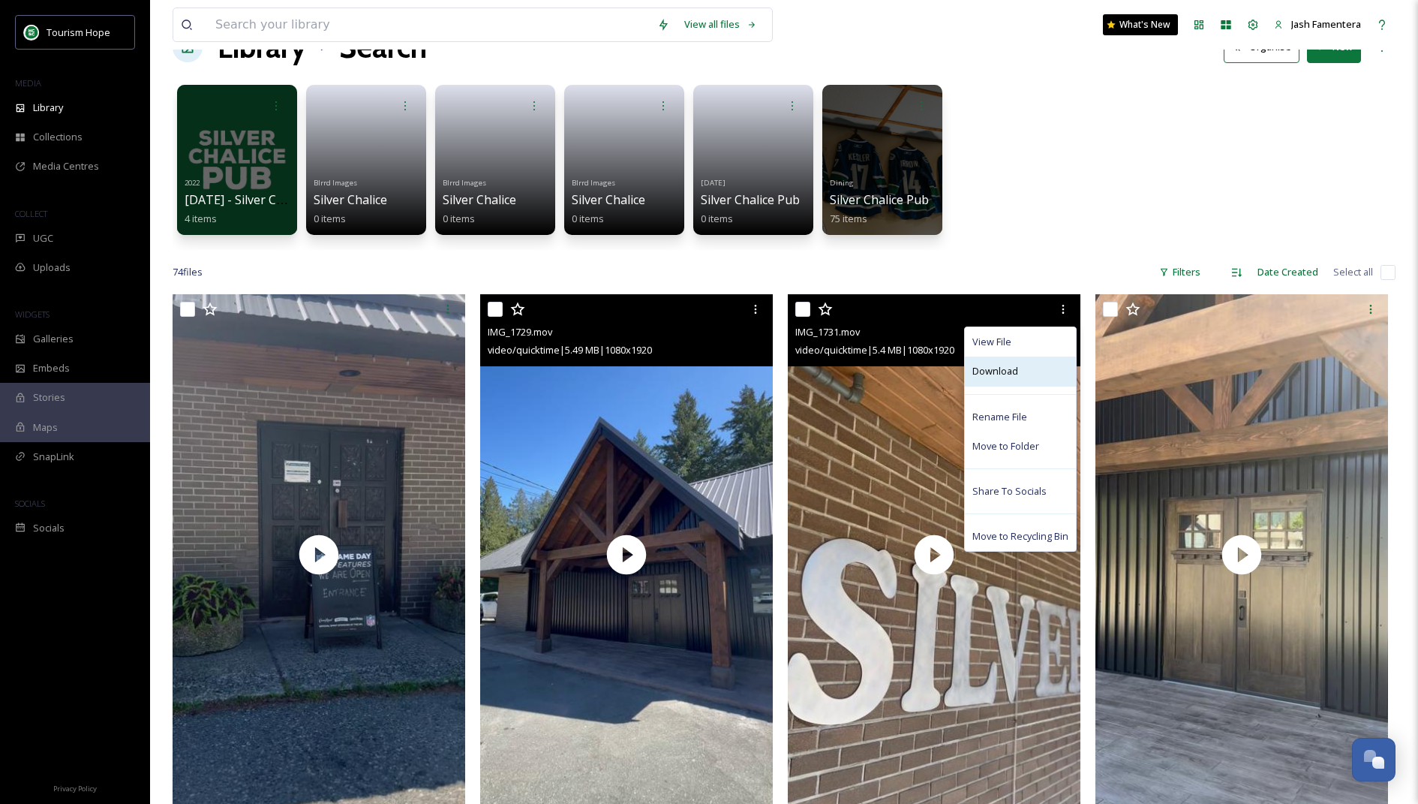
click at [1013, 381] on div "Download" at bounding box center [1020, 370] width 111 height 29
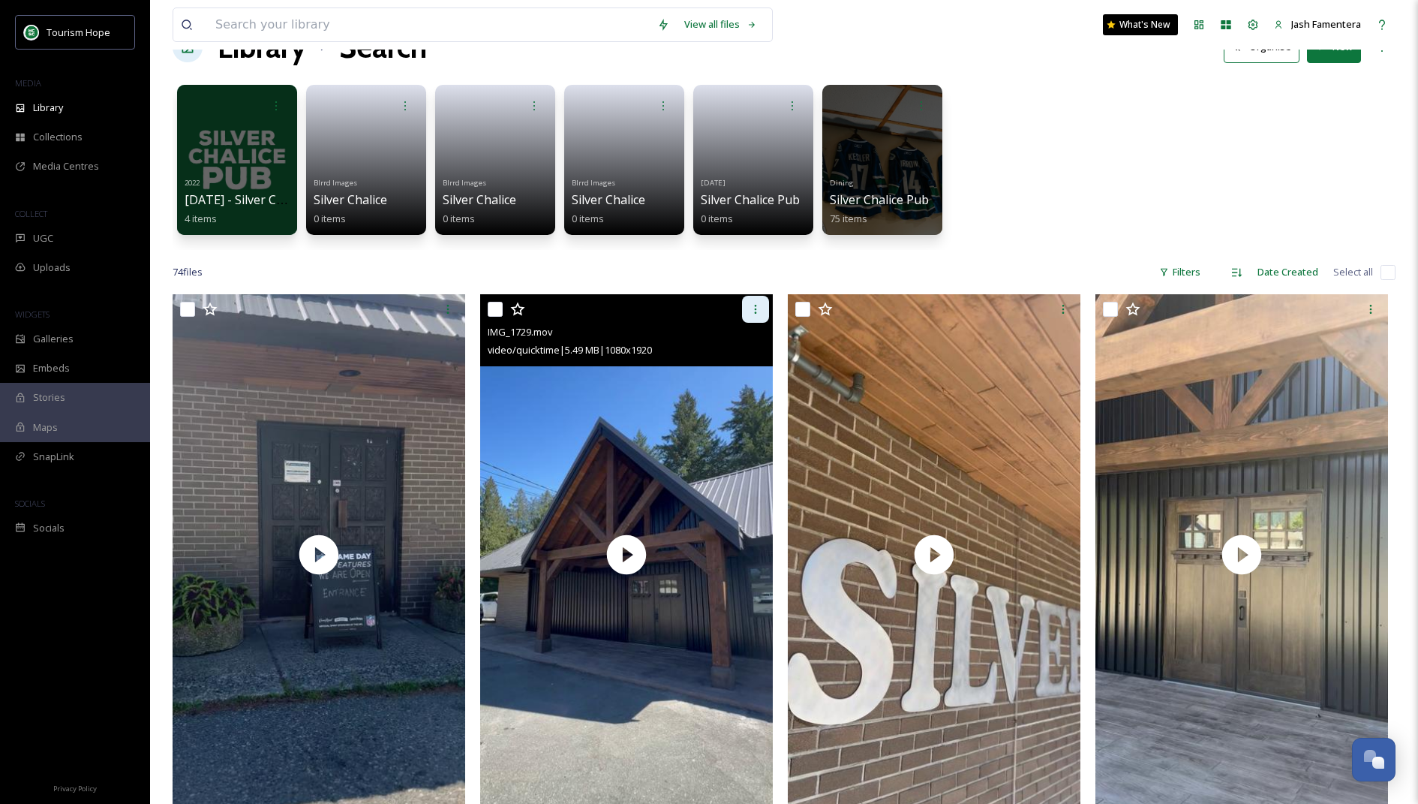
click at [753, 303] on icon at bounding box center [756, 309] width 12 height 12
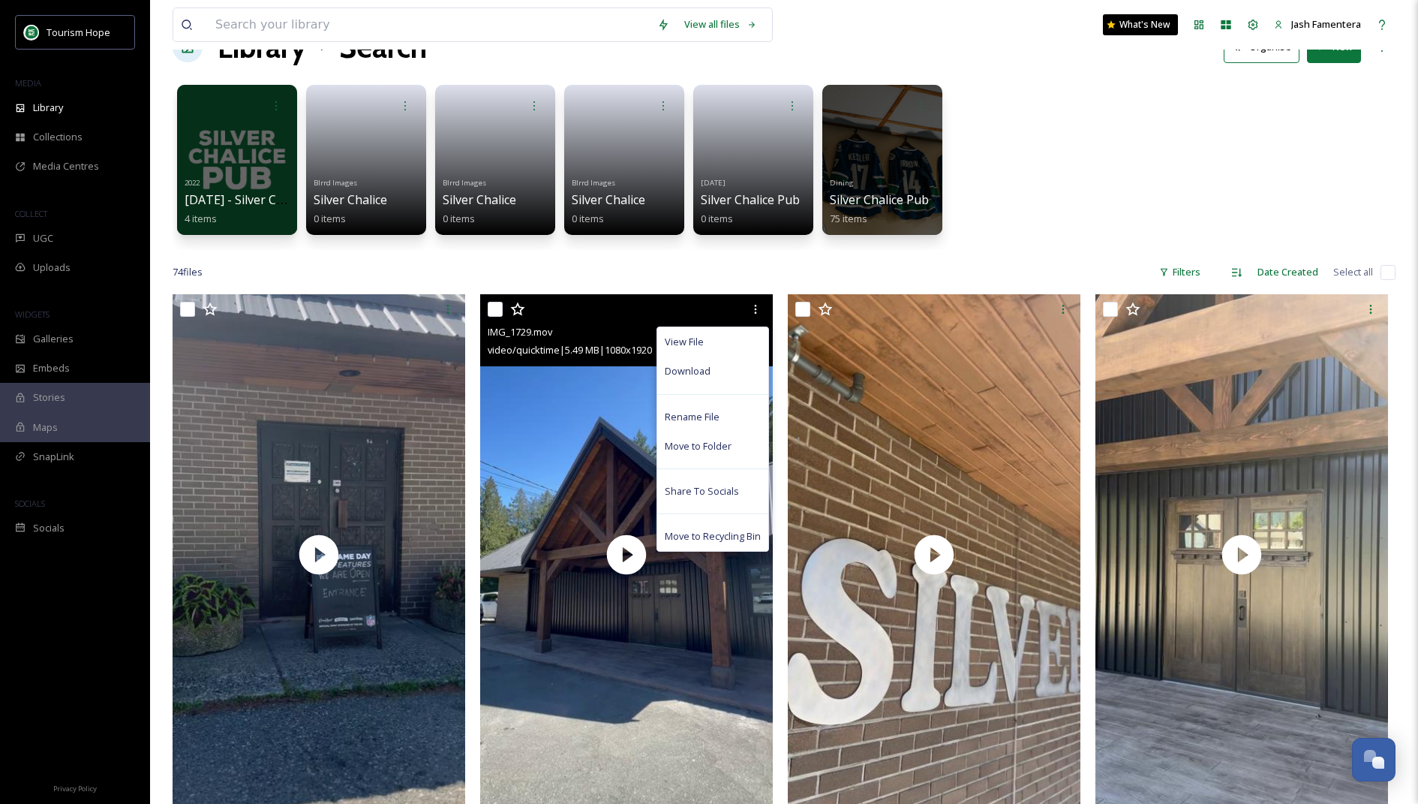
drag, startPoint x: 703, startPoint y: 371, endPoint x: 458, endPoint y: 329, distance: 248.9
click at [692, 370] on span "Download" at bounding box center [688, 371] width 46 height 14
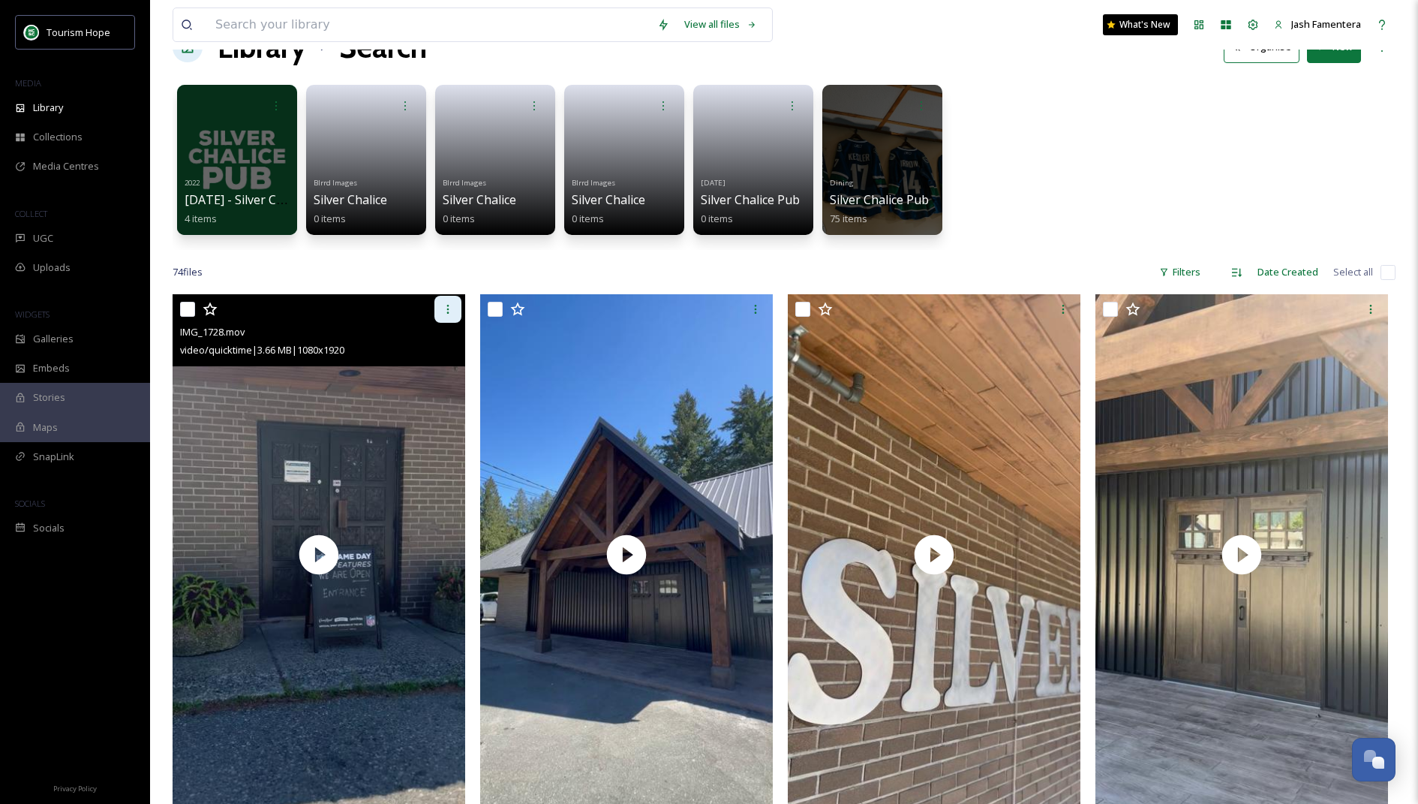
click at [453, 304] on icon at bounding box center [448, 309] width 12 height 12
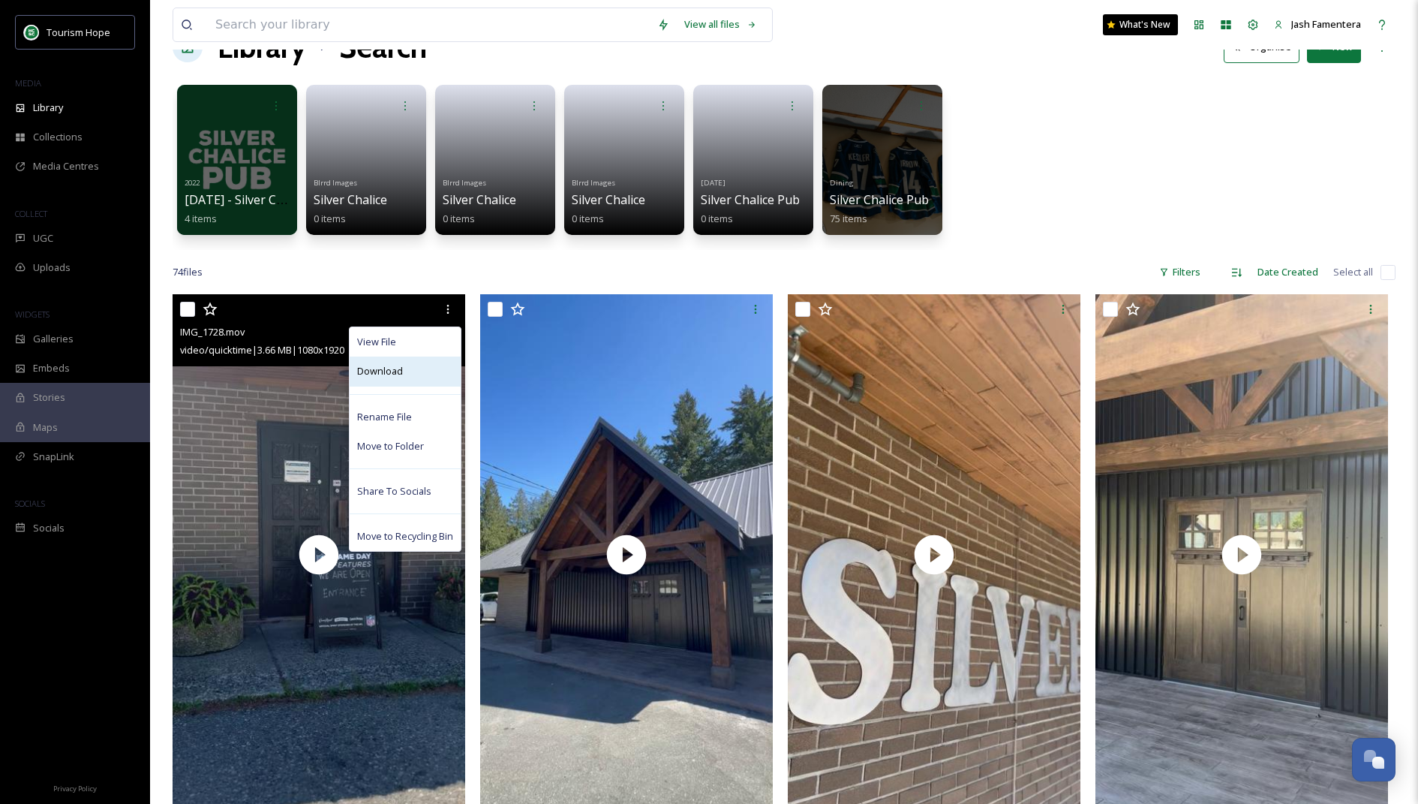
click at [424, 367] on div "Download" at bounding box center [405, 370] width 111 height 29
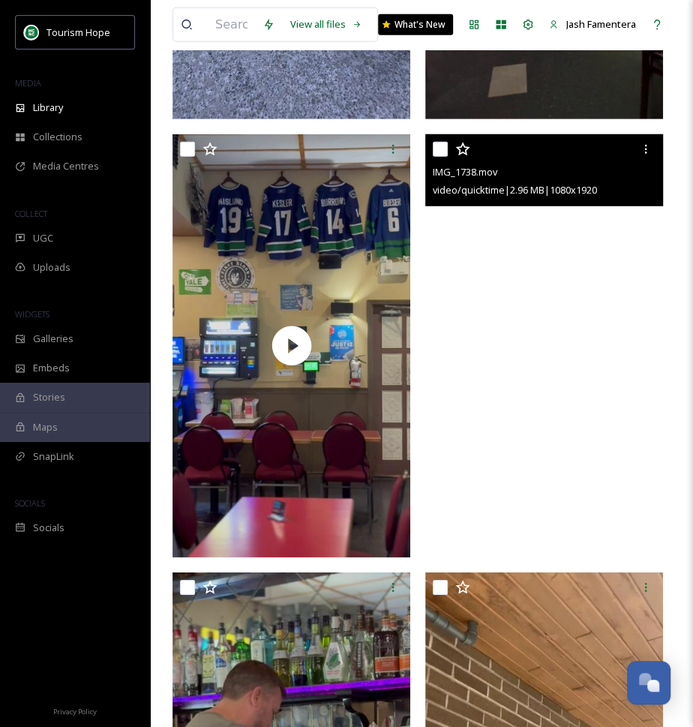
scroll to position [1934, 0]
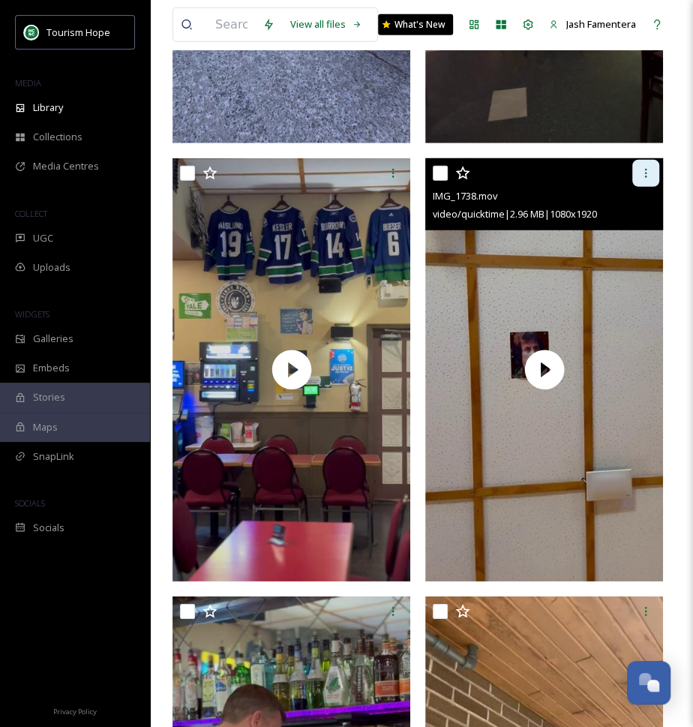
click at [639, 179] on div at bounding box center [646, 173] width 27 height 27
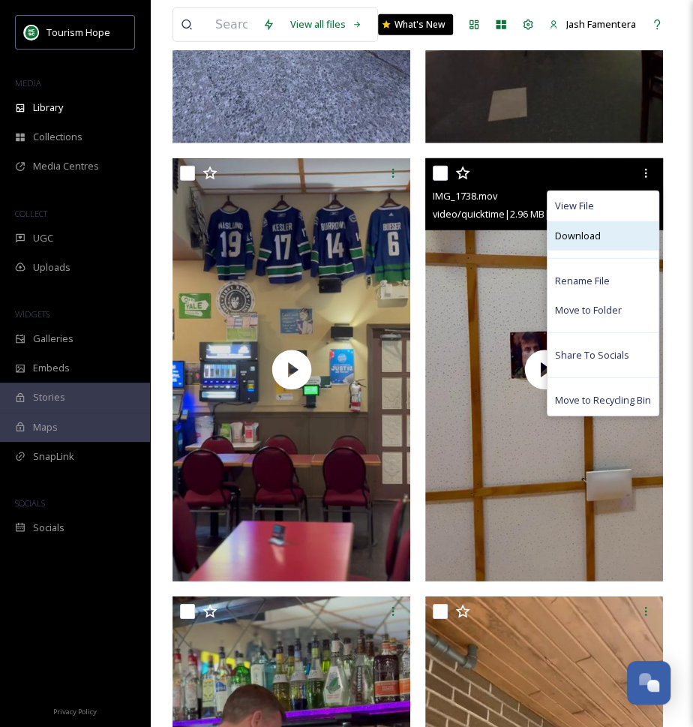
click at [598, 230] on span "Download" at bounding box center [578, 236] width 46 height 14
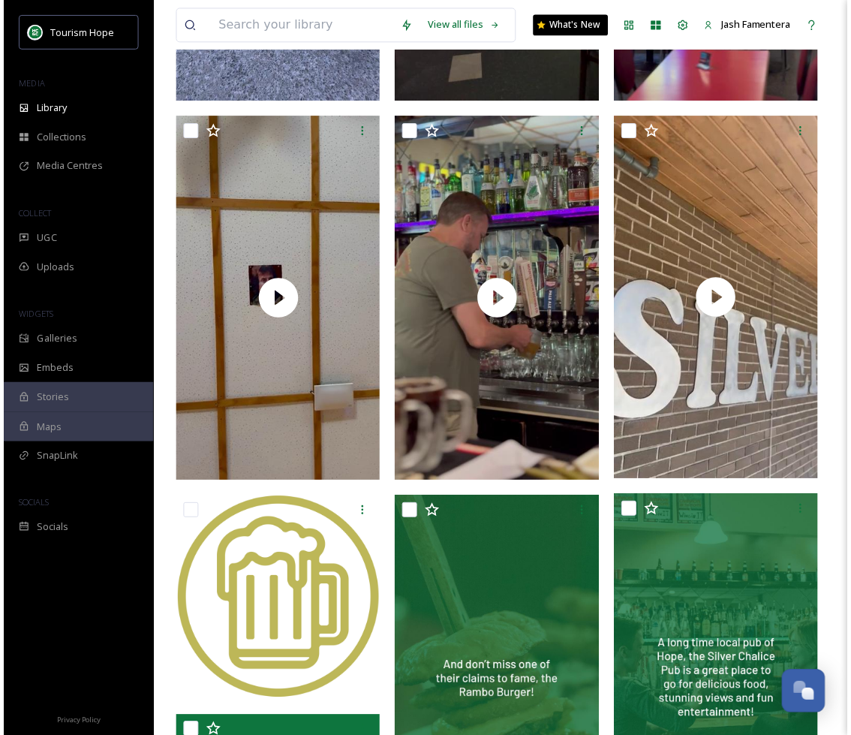
scroll to position [1369, 0]
